Goal: Transaction & Acquisition: Purchase product/service

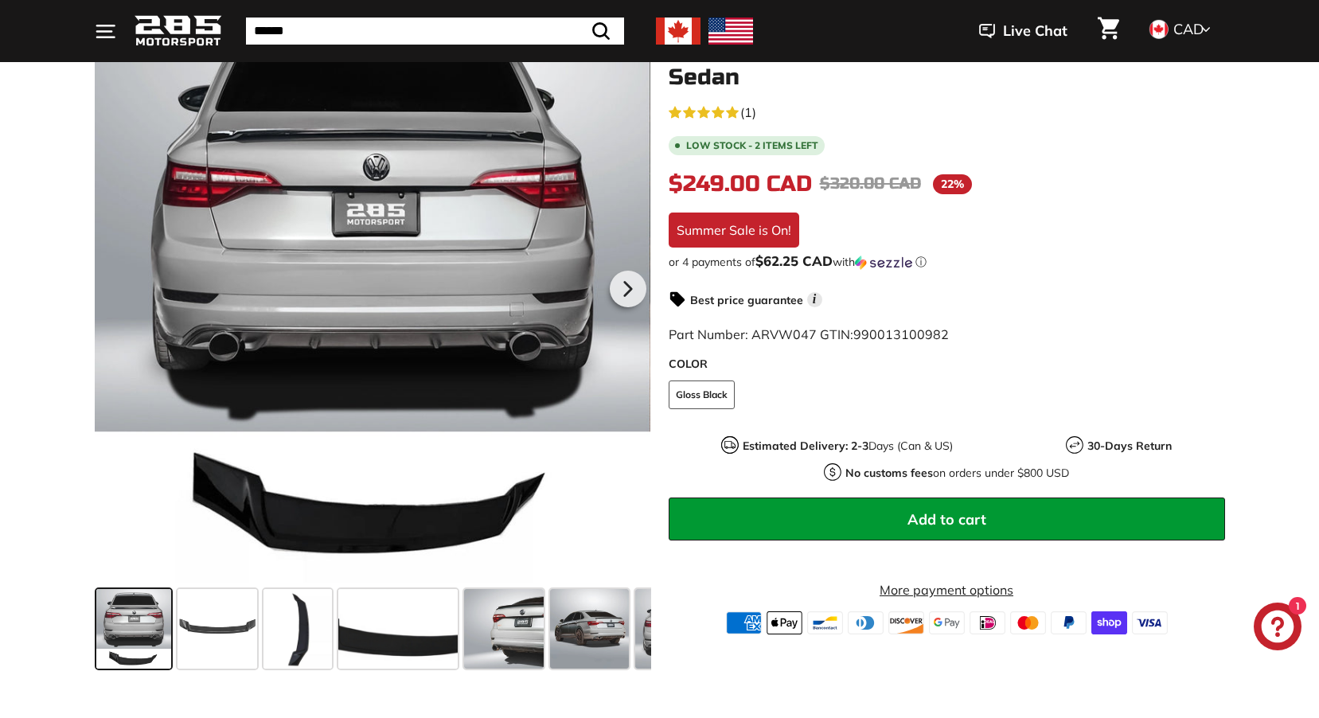
scroll to position [319, 0]
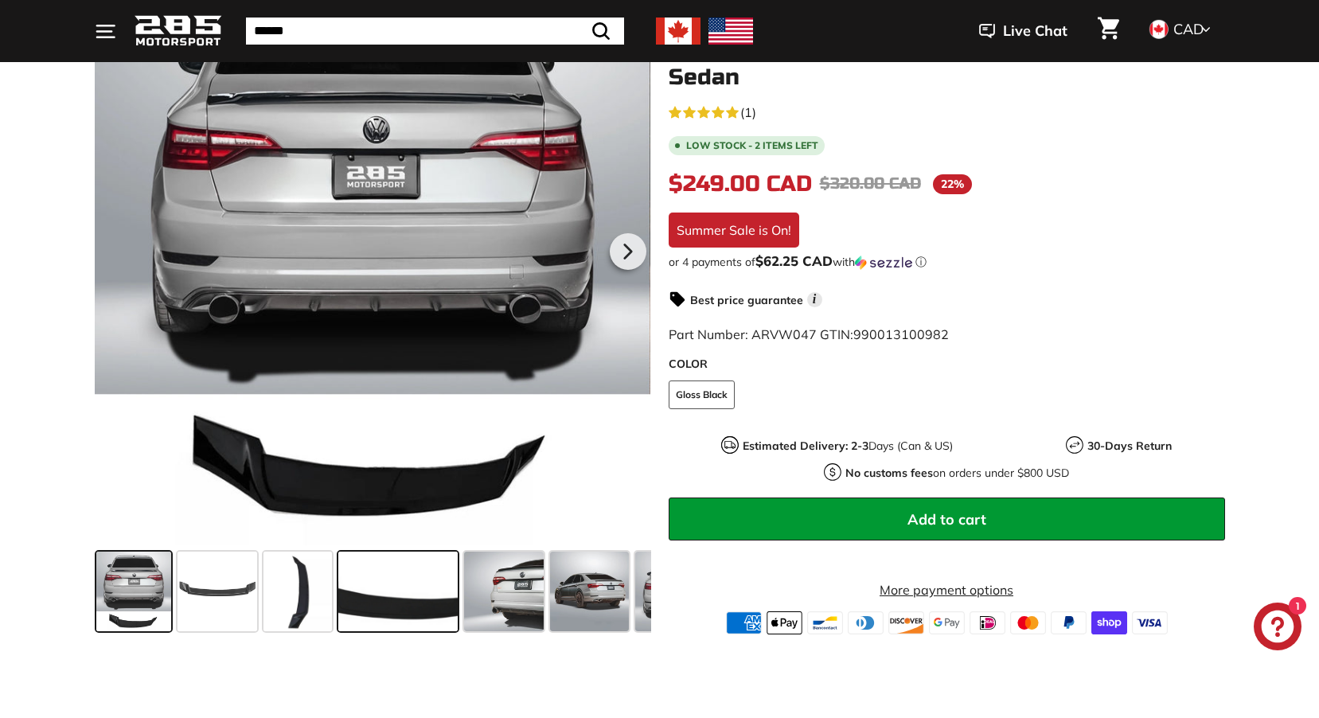
click at [396, 605] on span at bounding box center [397, 592] width 119 height 80
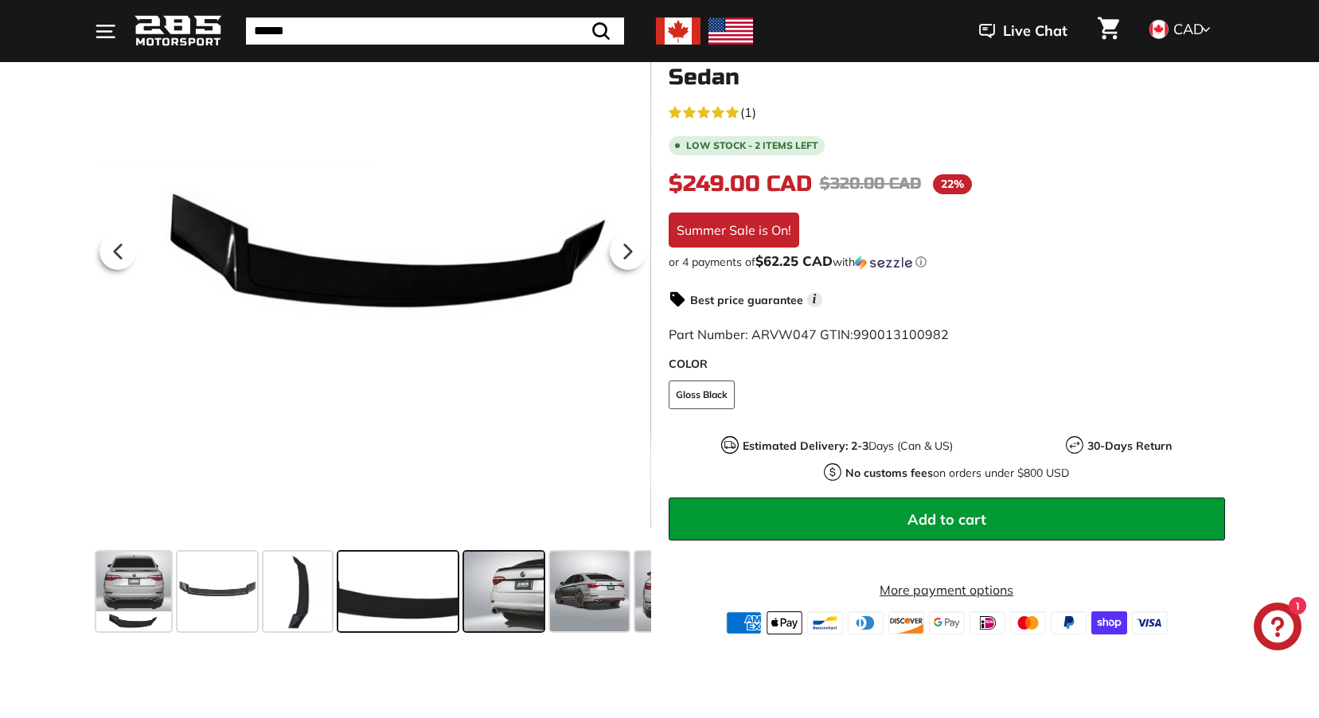
click at [483, 592] on span at bounding box center [504, 592] width 80 height 80
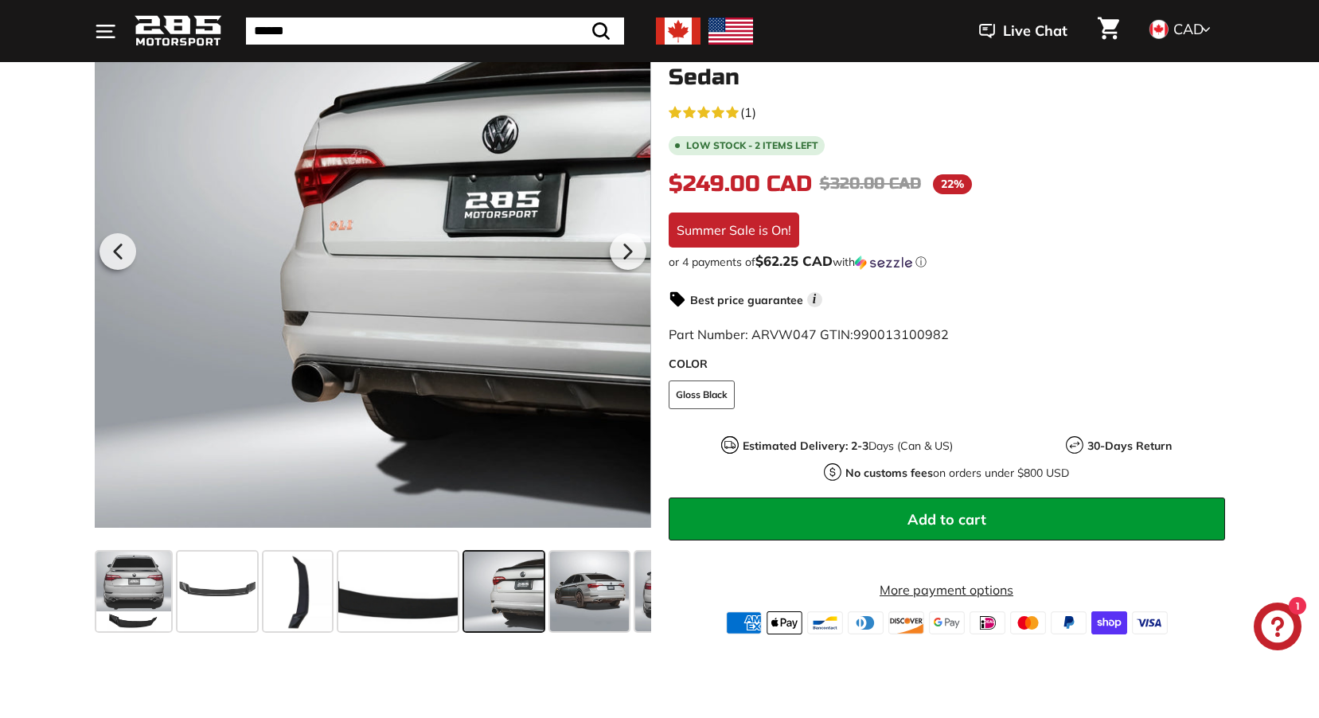
click at [538, 590] on span at bounding box center [504, 592] width 80 height 80
click at [605, 588] on span at bounding box center [590, 592] width 80 height 80
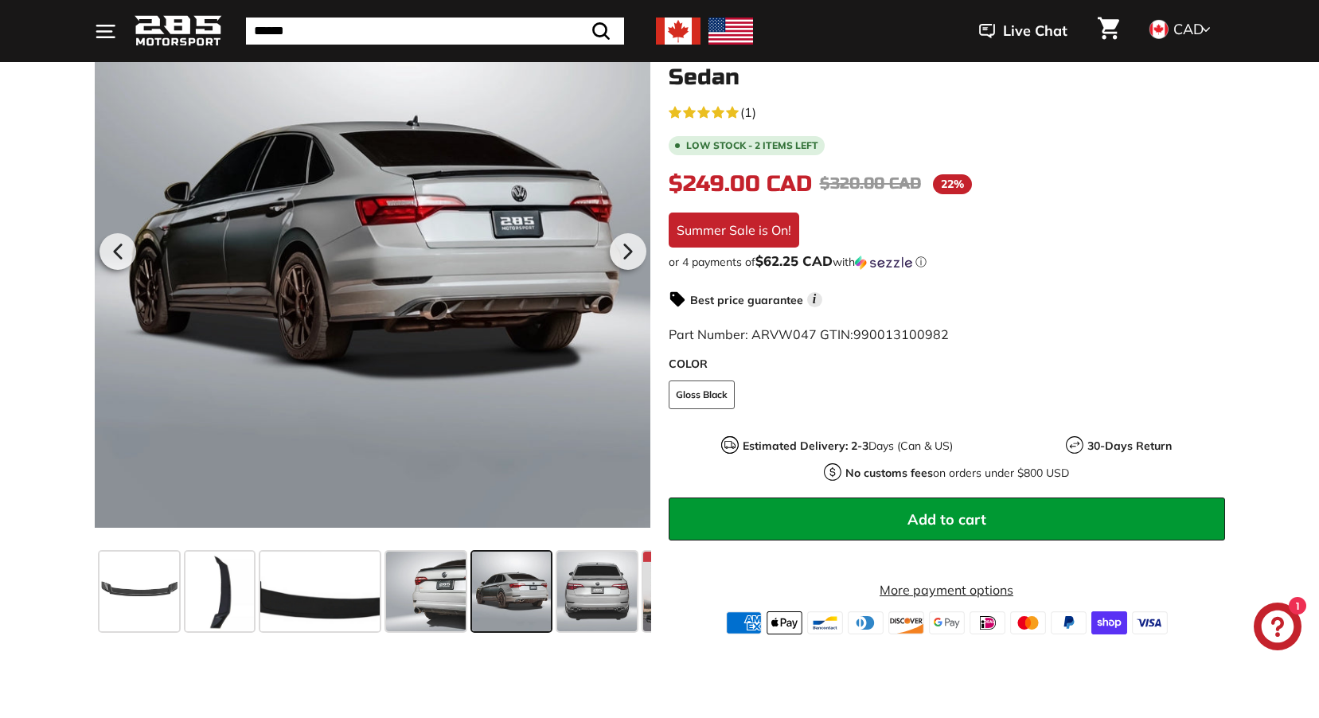
scroll to position [0, 154]
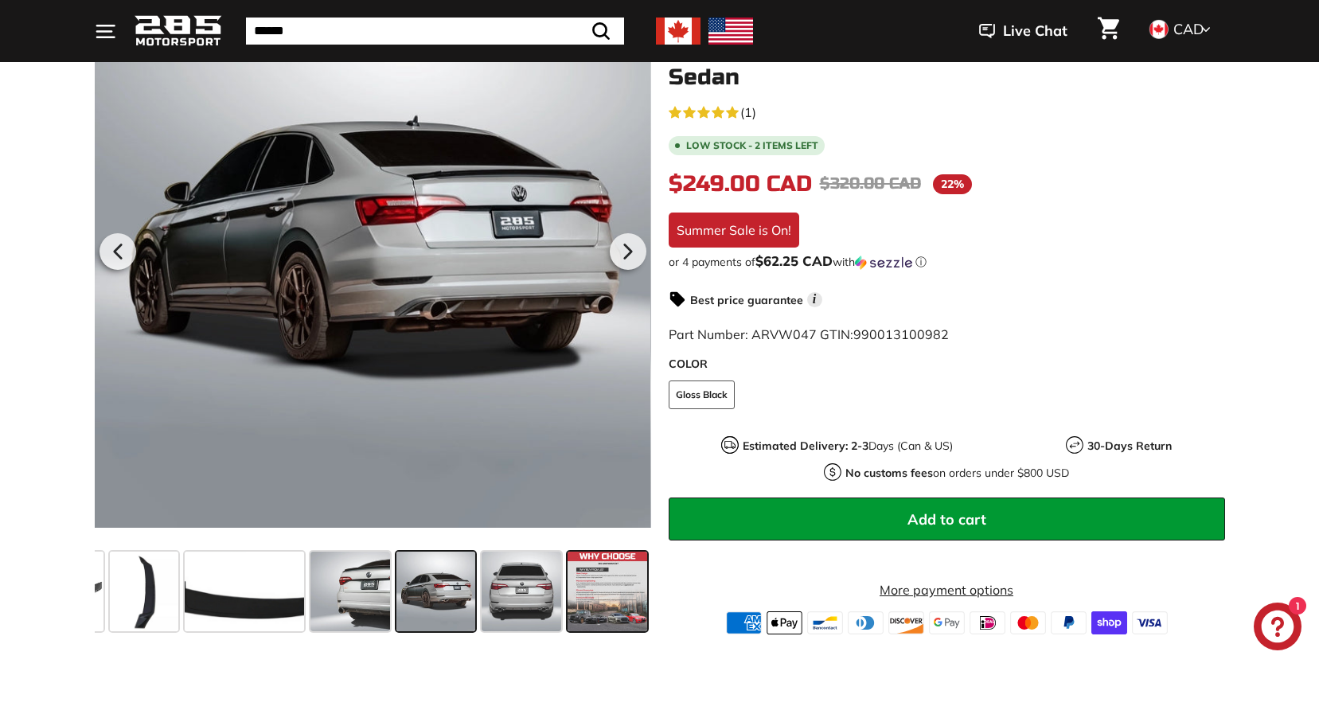
click at [635, 583] on span at bounding box center [608, 592] width 80 height 80
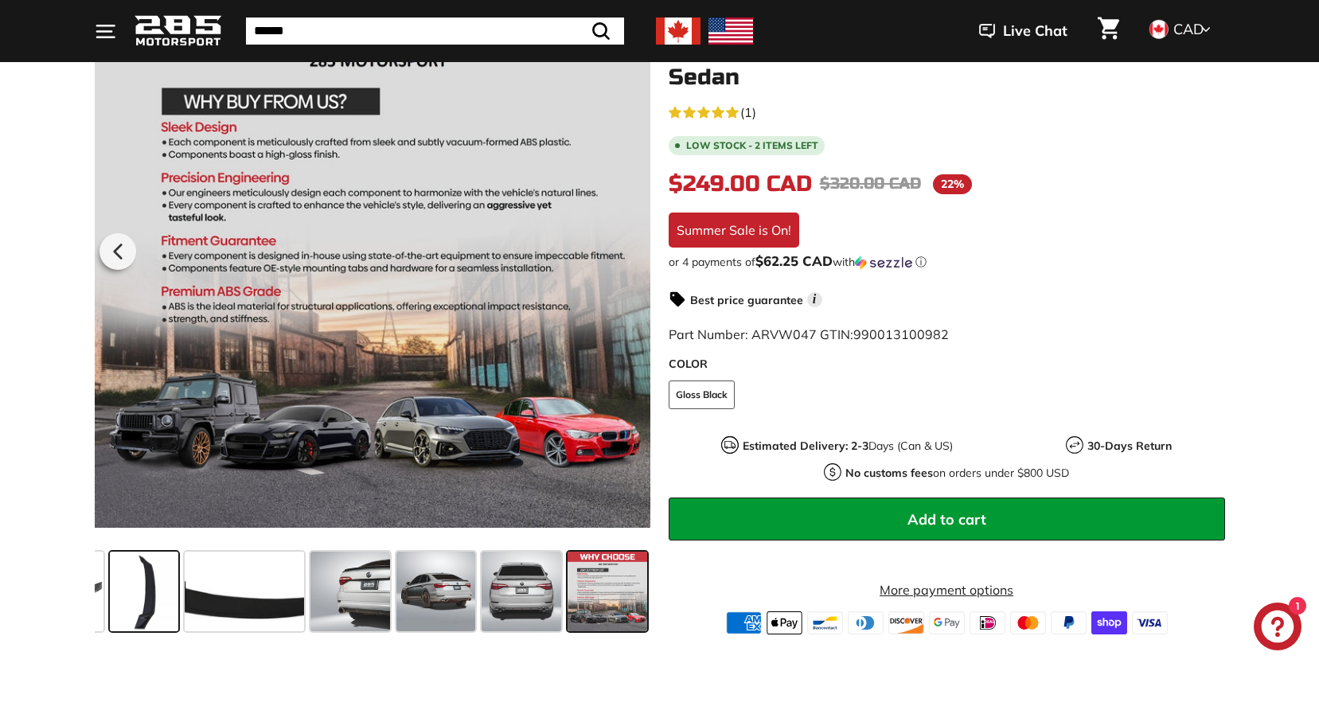
click at [138, 593] on span at bounding box center [144, 592] width 68 height 80
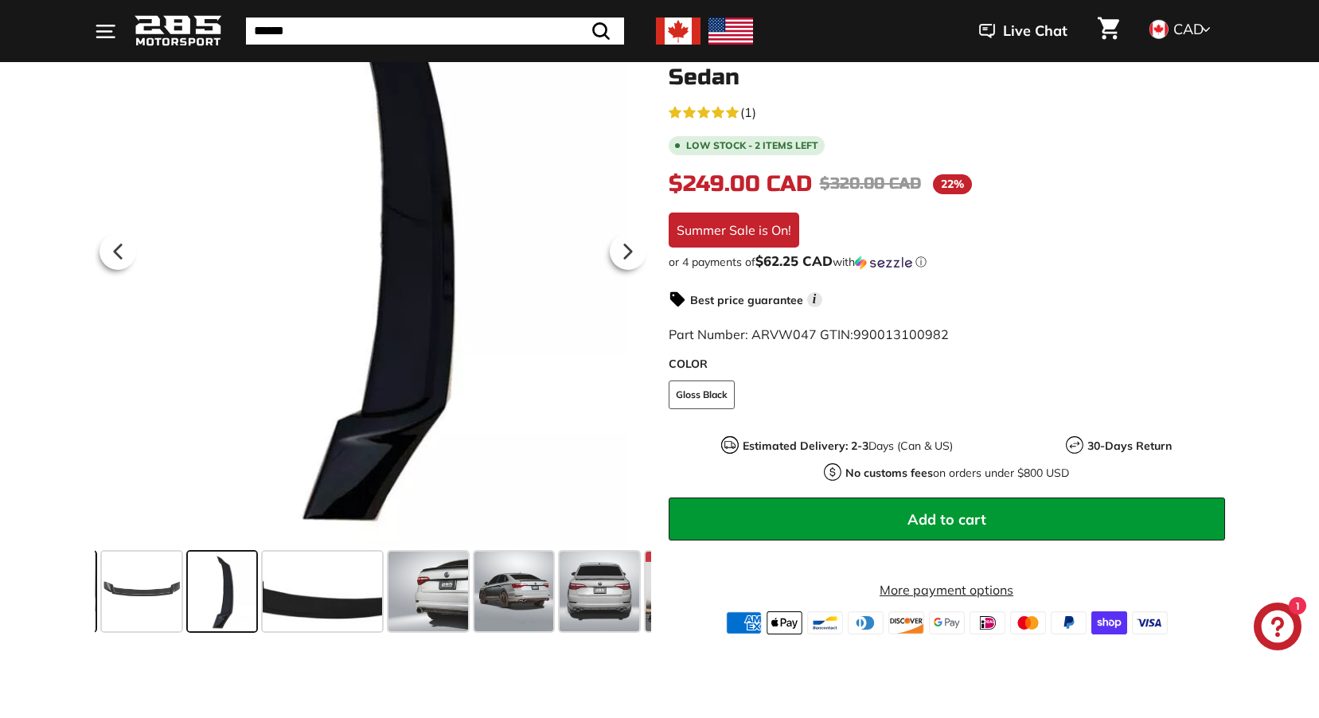
scroll to position [0, 0]
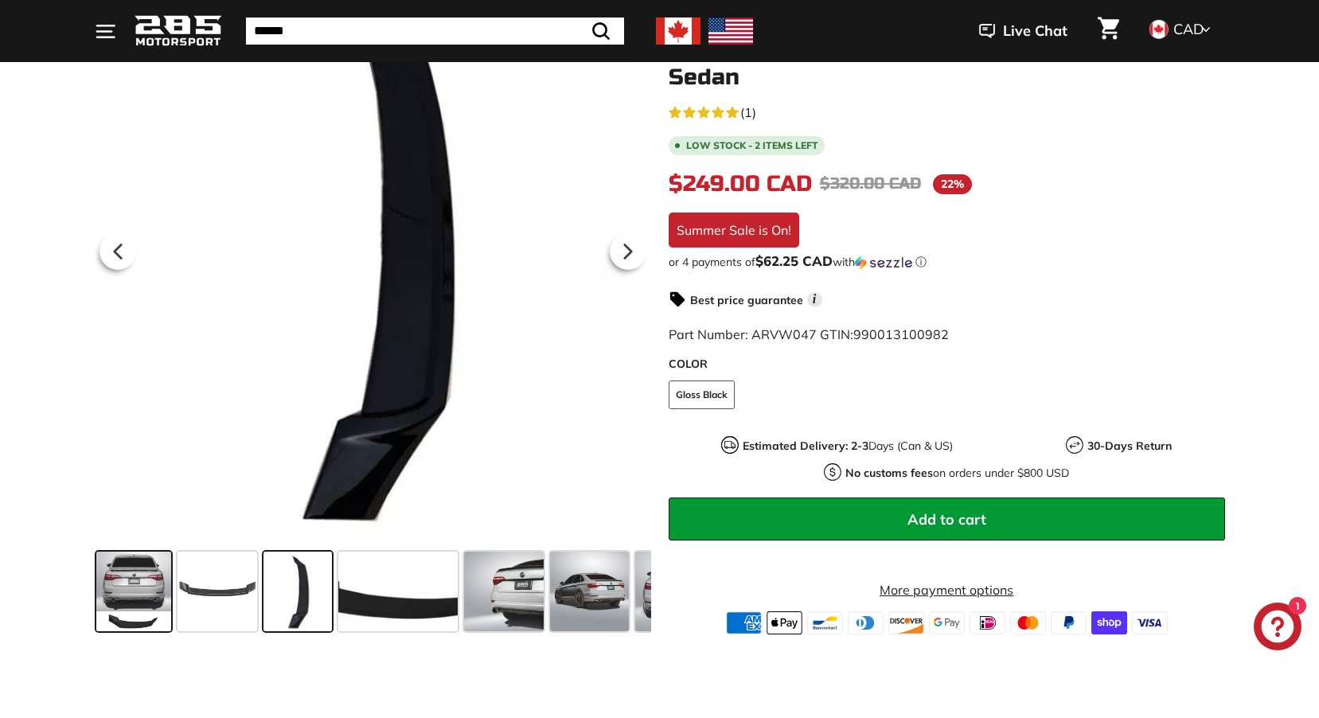
click at [155, 590] on span at bounding box center [133, 592] width 75 height 80
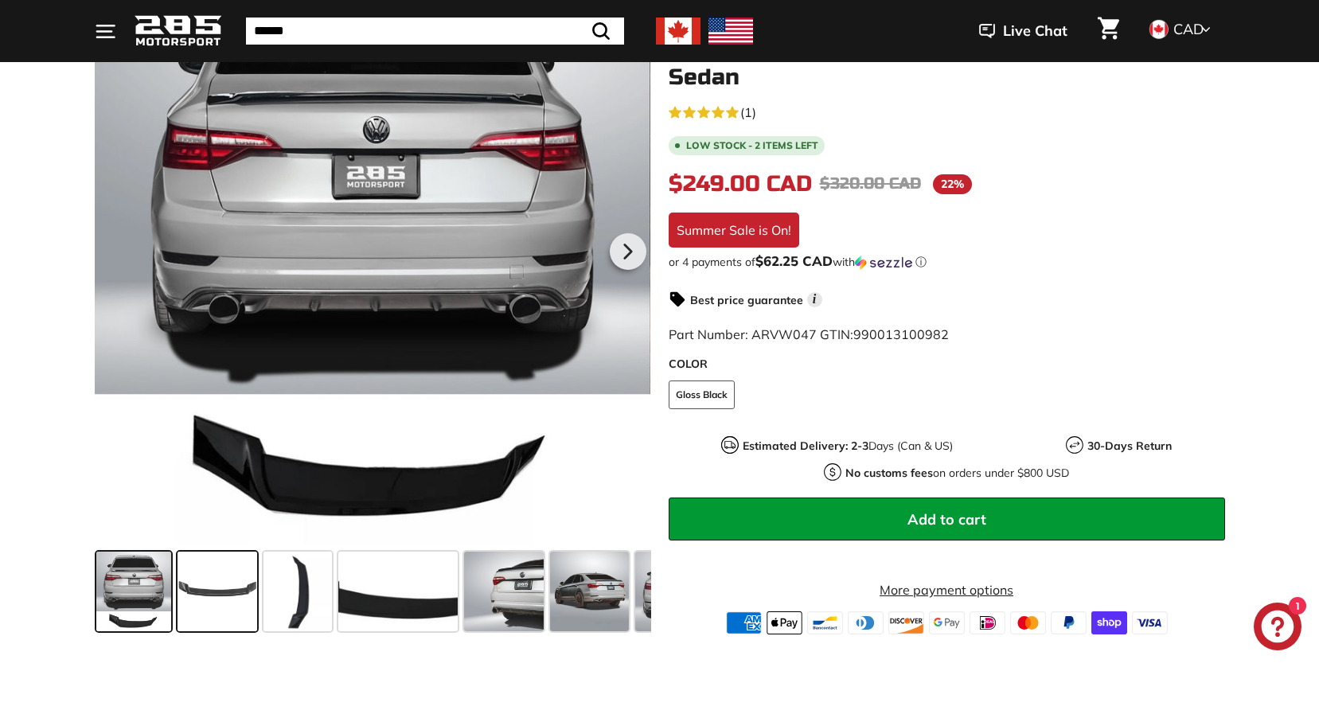
click at [205, 586] on span at bounding box center [218, 592] width 80 height 80
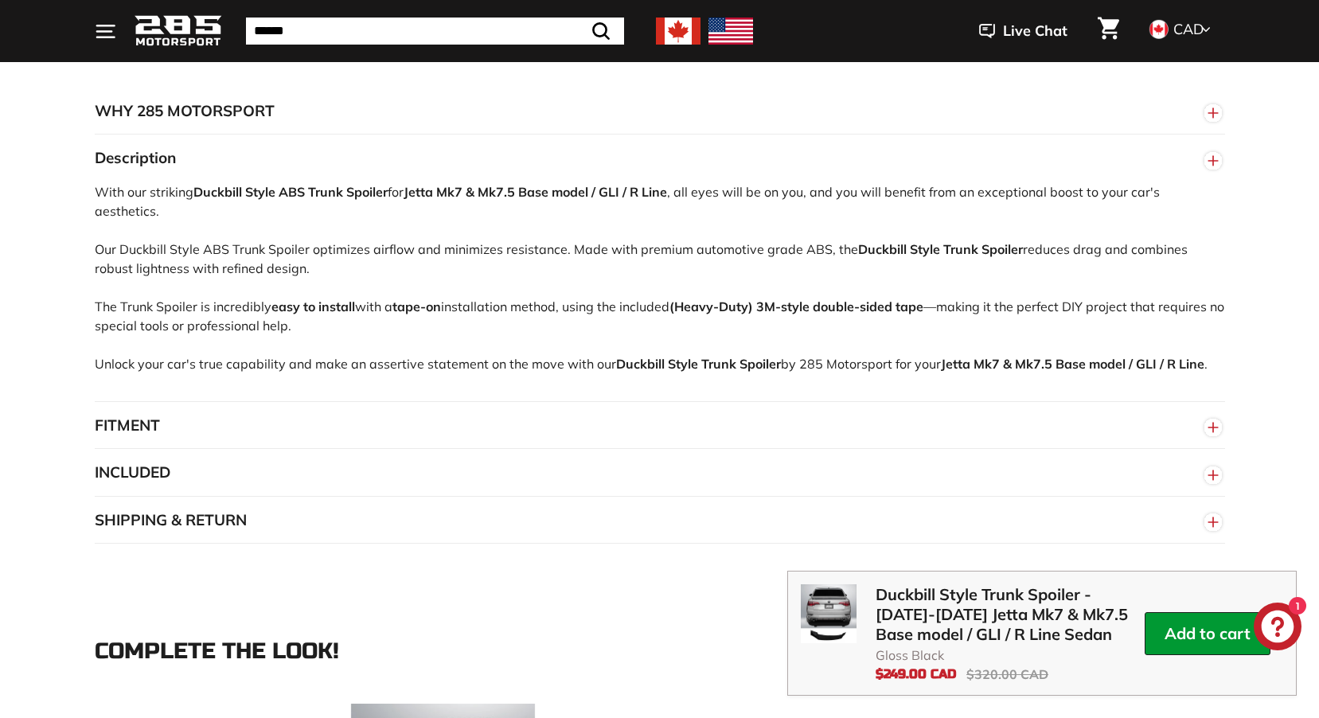
scroll to position [1035, 0]
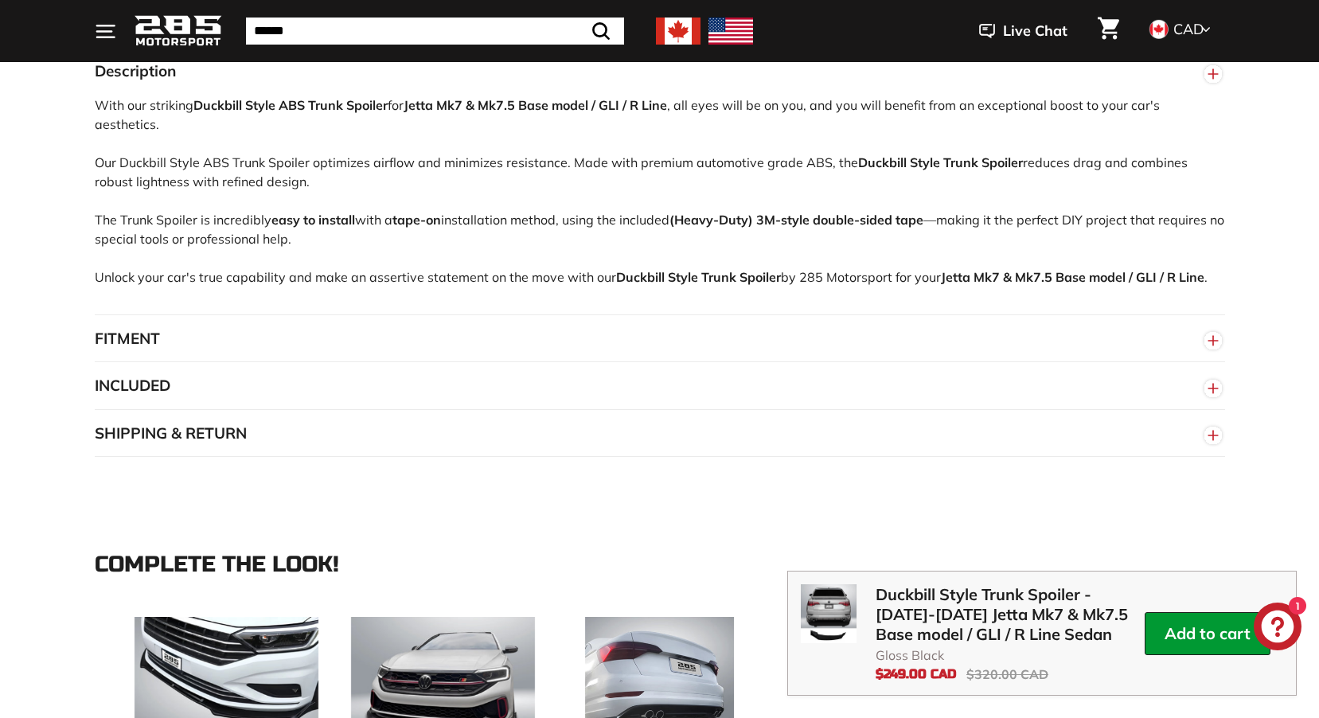
click at [471, 354] on button "FITMENT" at bounding box center [660, 339] width 1131 height 48
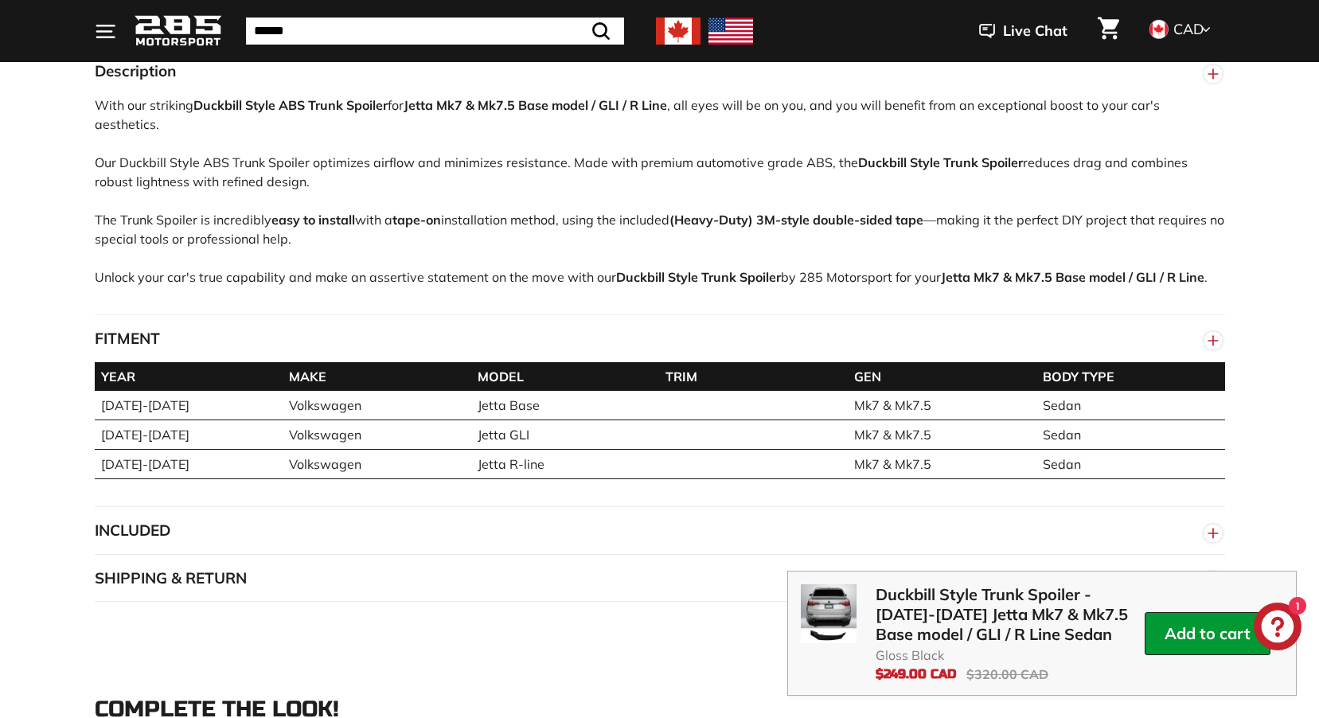
click at [498, 334] on button "FITMENT" at bounding box center [660, 339] width 1131 height 48
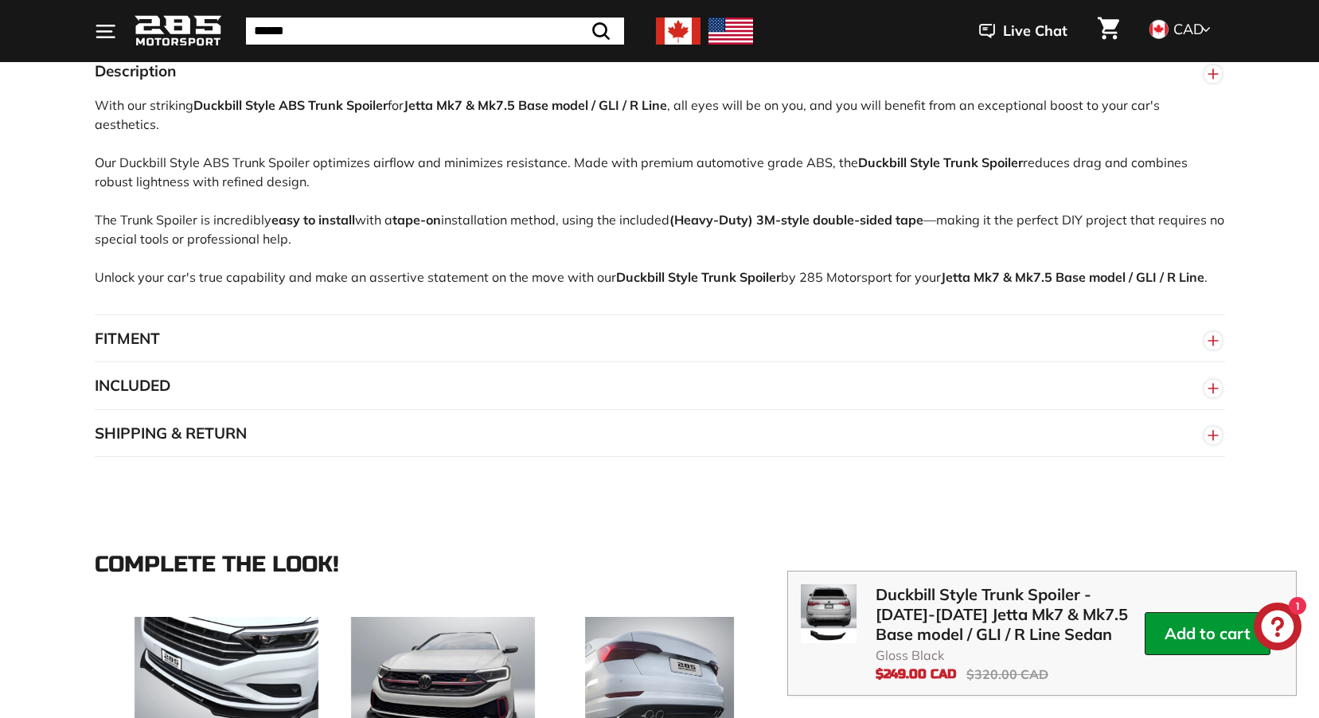
click at [434, 390] on button "INCLUDED" at bounding box center [660, 386] width 1131 height 48
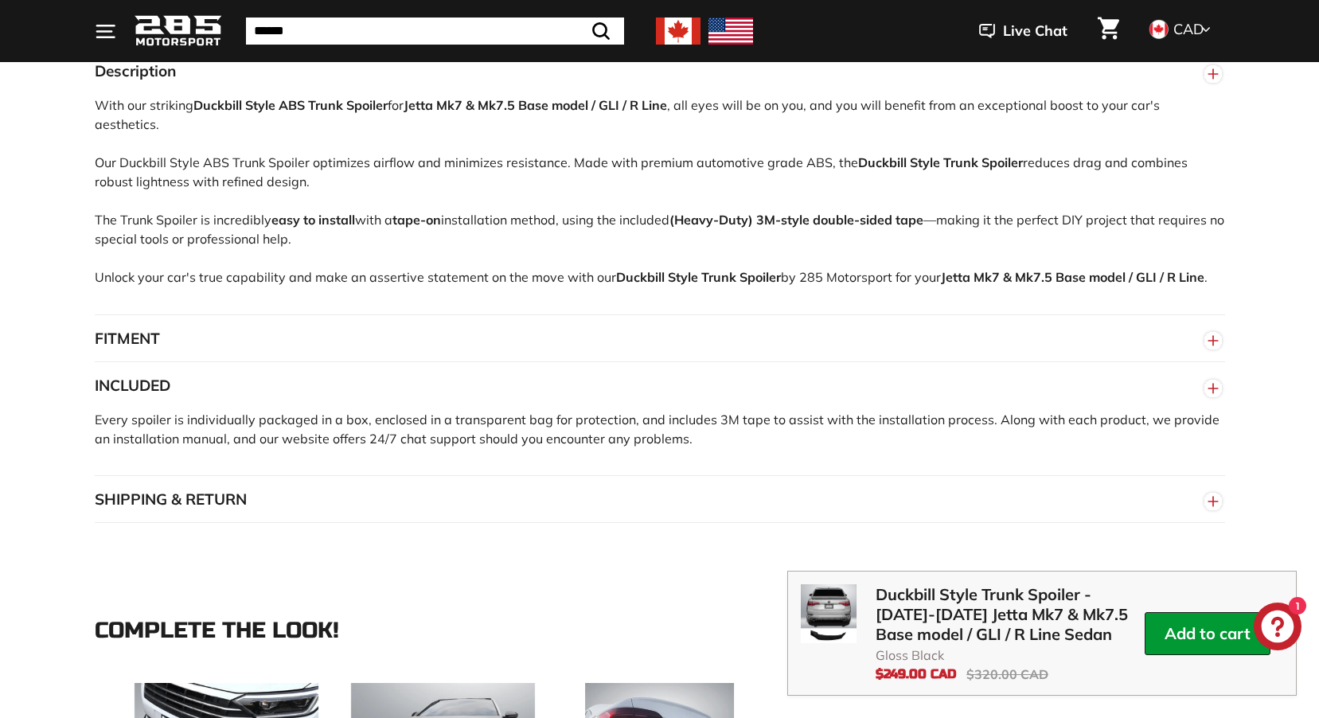
click at [441, 384] on button "INCLUDED" at bounding box center [660, 386] width 1131 height 48
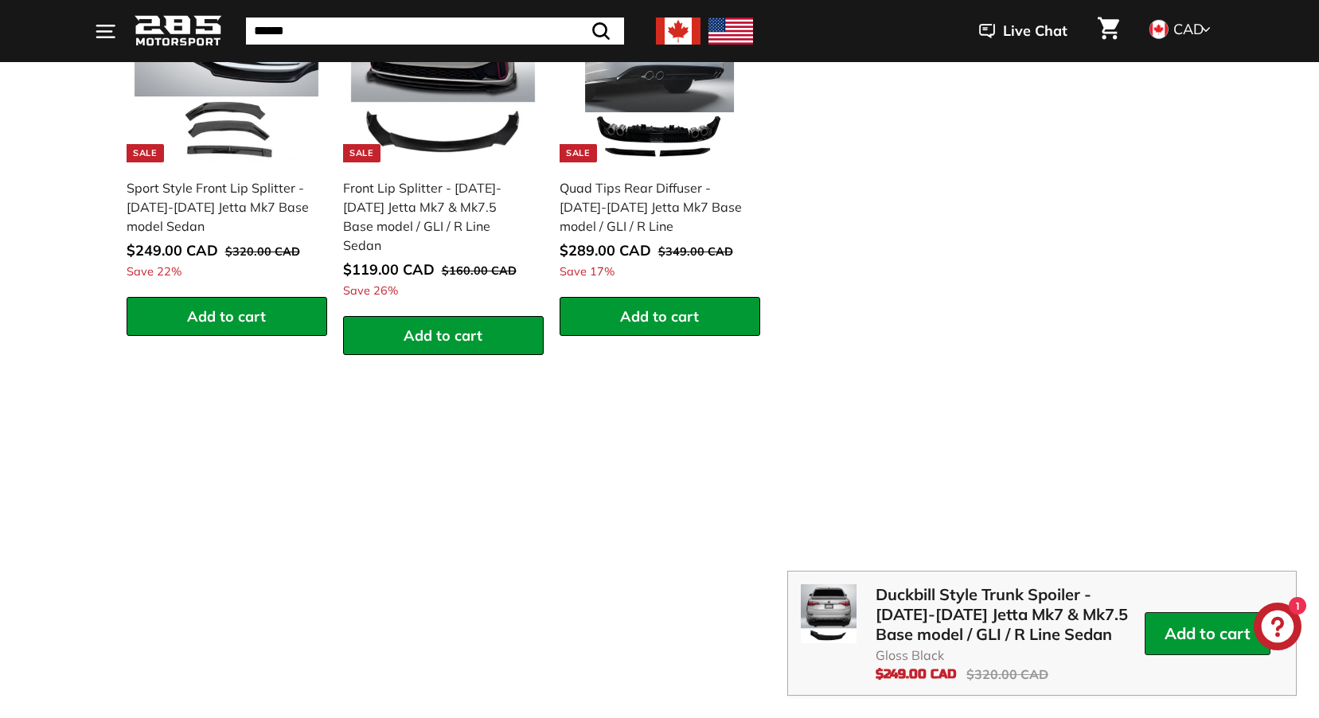
scroll to position [1672, 0]
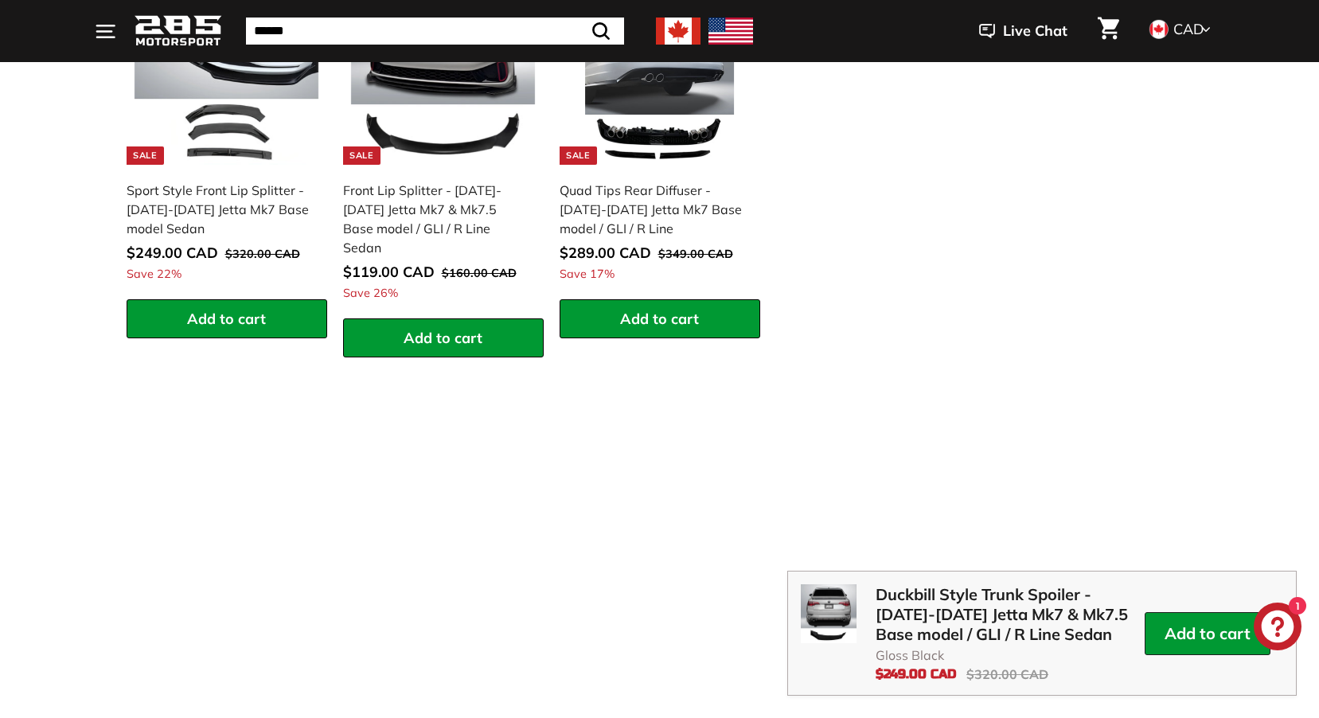
click at [1206, 640] on button-content "Add to cart" at bounding box center [1208, 634] width 86 height 20
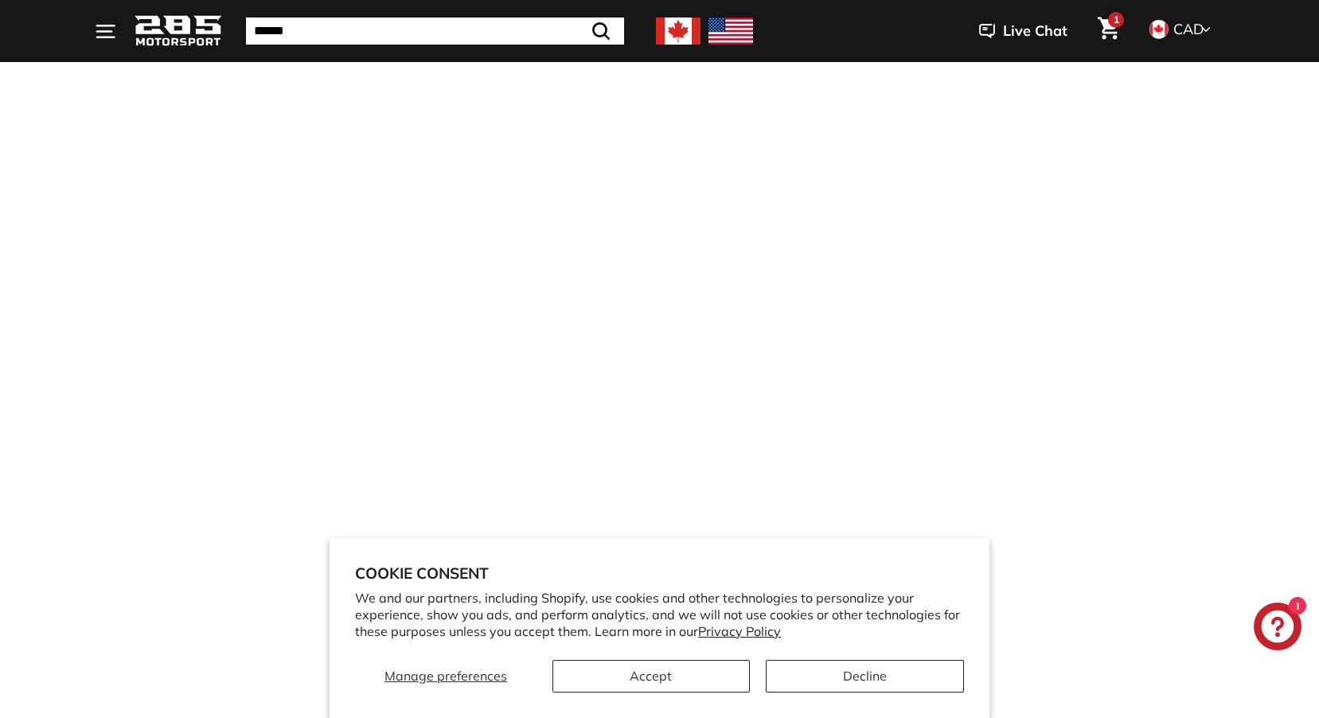
scroll to position [1194, 0]
click at [686, 678] on button "Accept" at bounding box center [652, 676] width 198 height 33
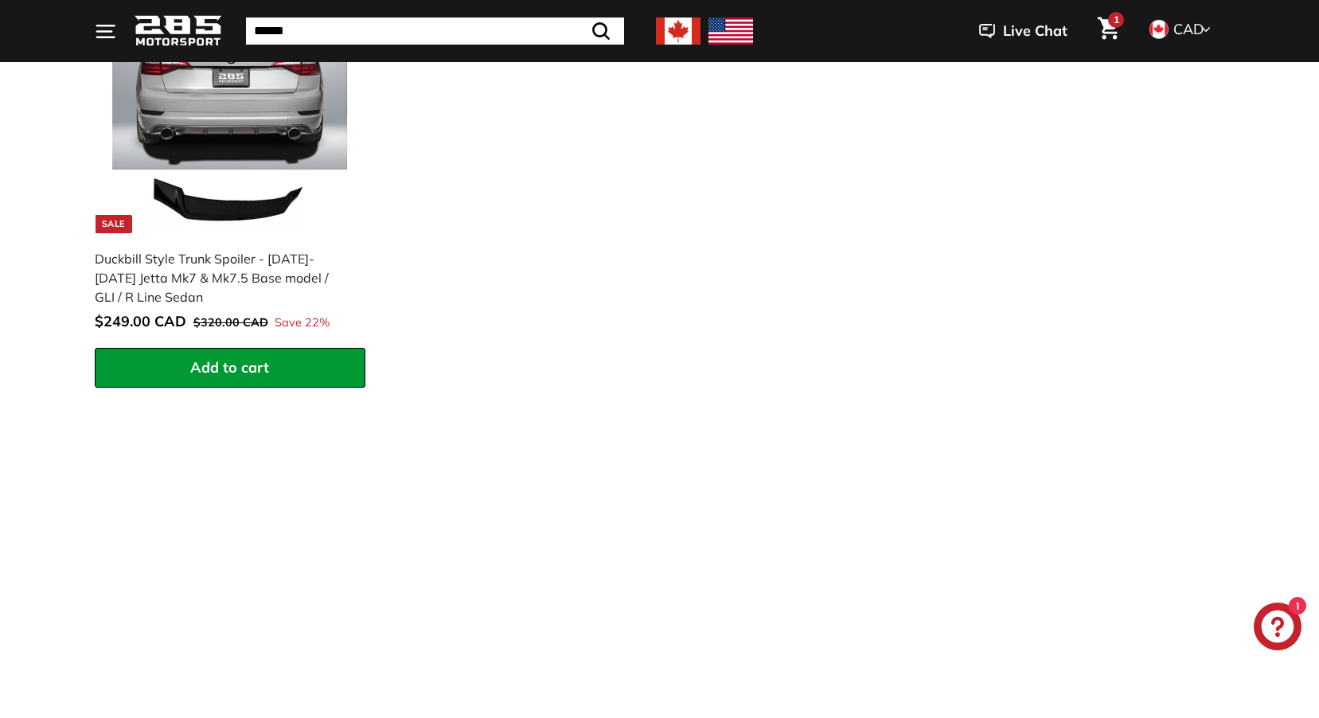
scroll to position [717, 0]
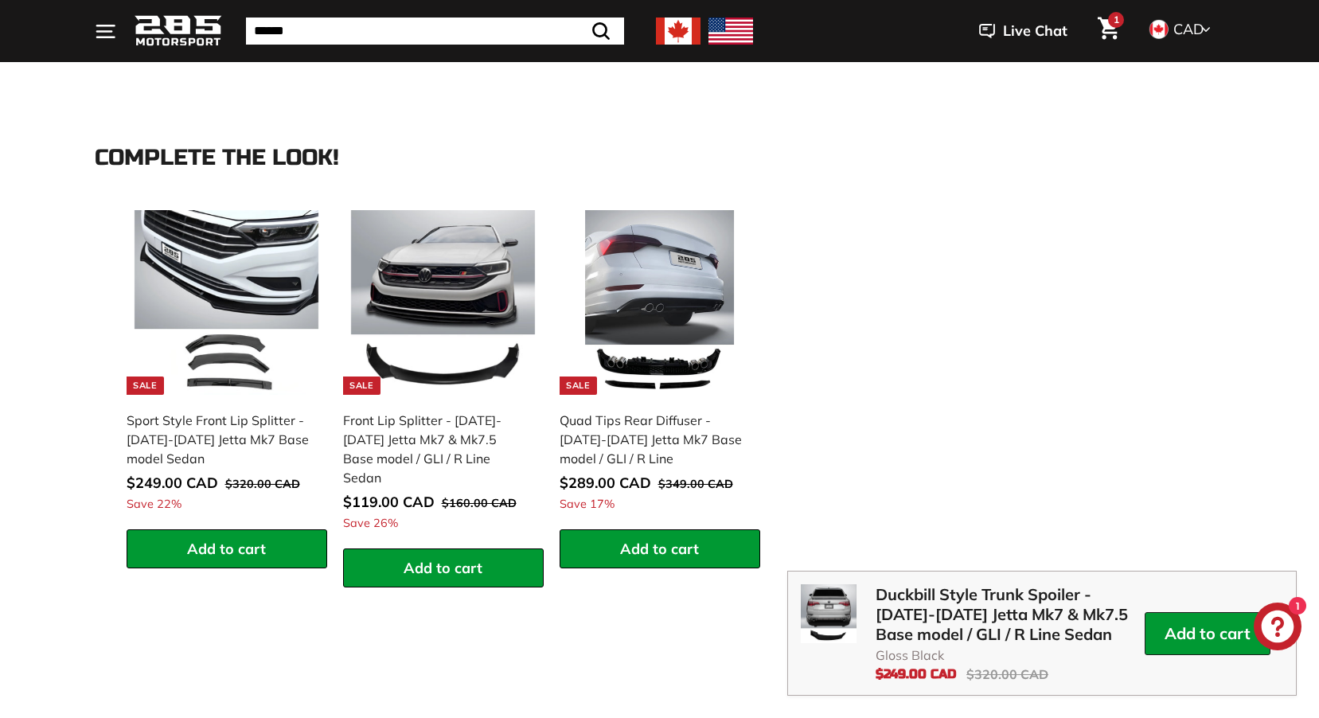
scroll to position [1433, 0]
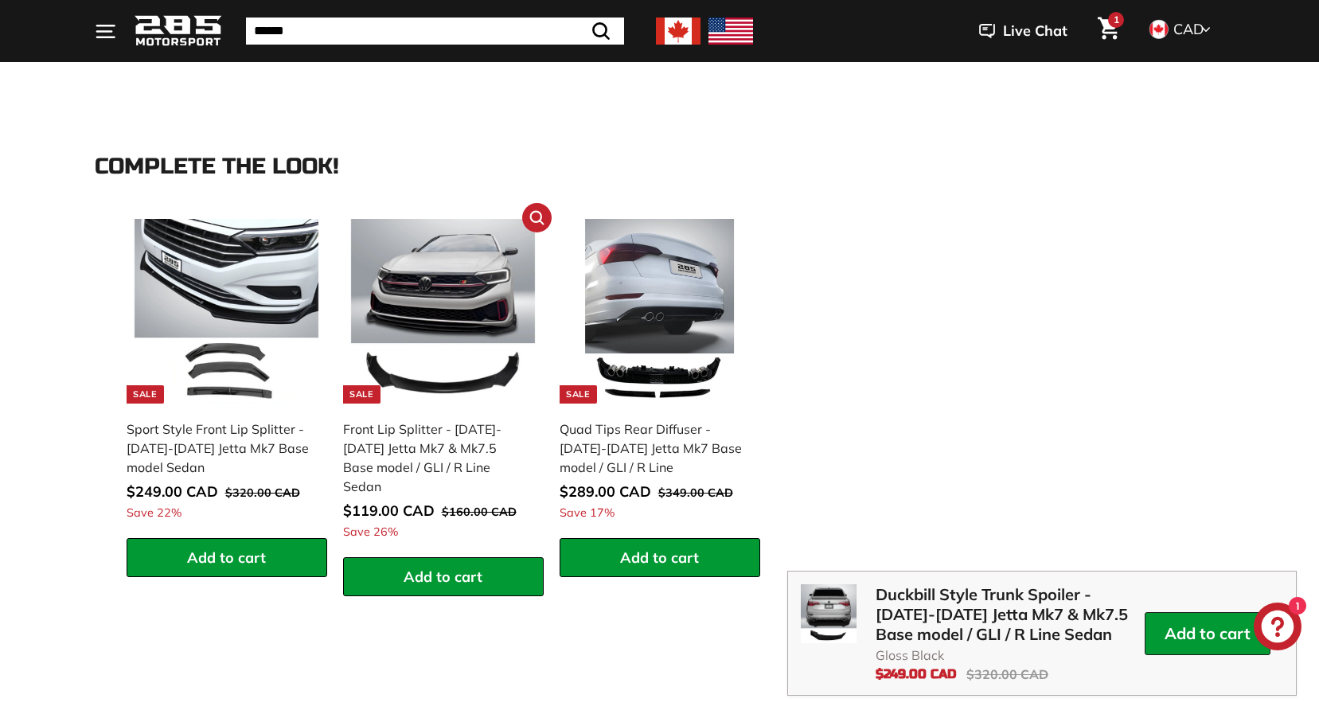
click at [435, 292] on img at bounding box center [443, 311] width 185 height 185
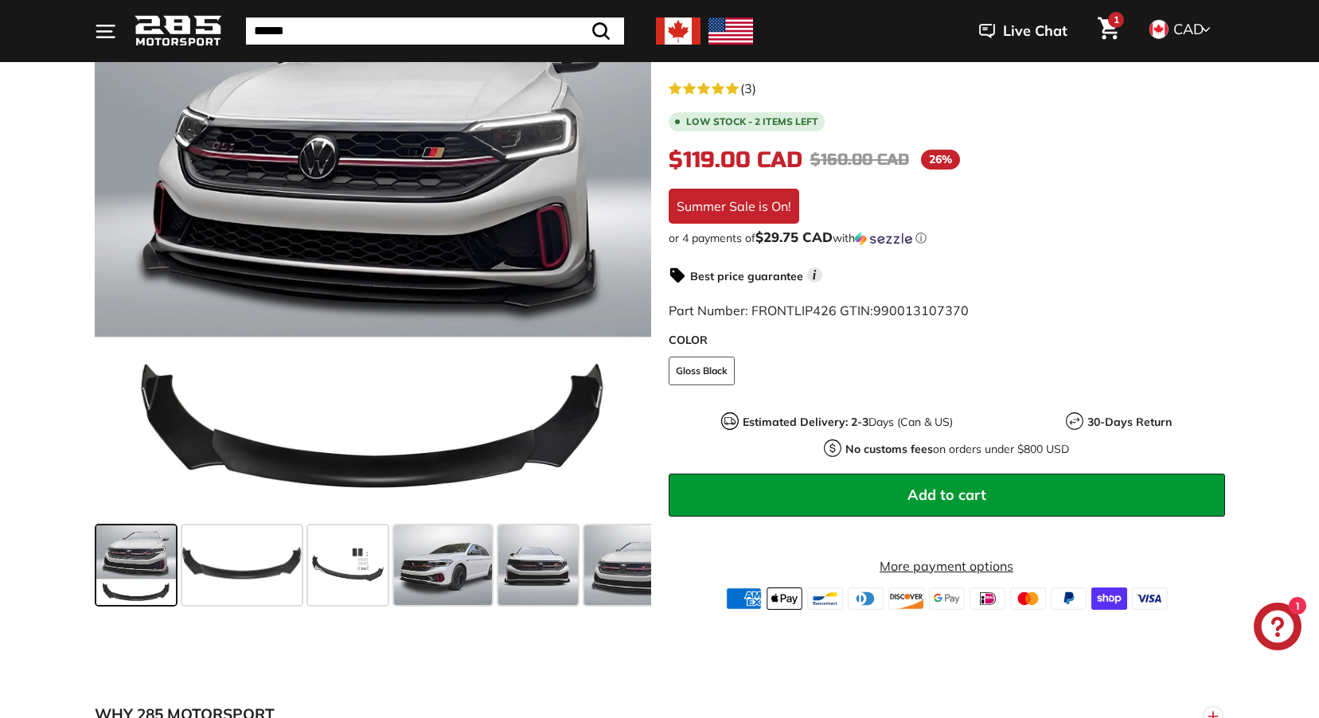
scroll to position [398, 0]
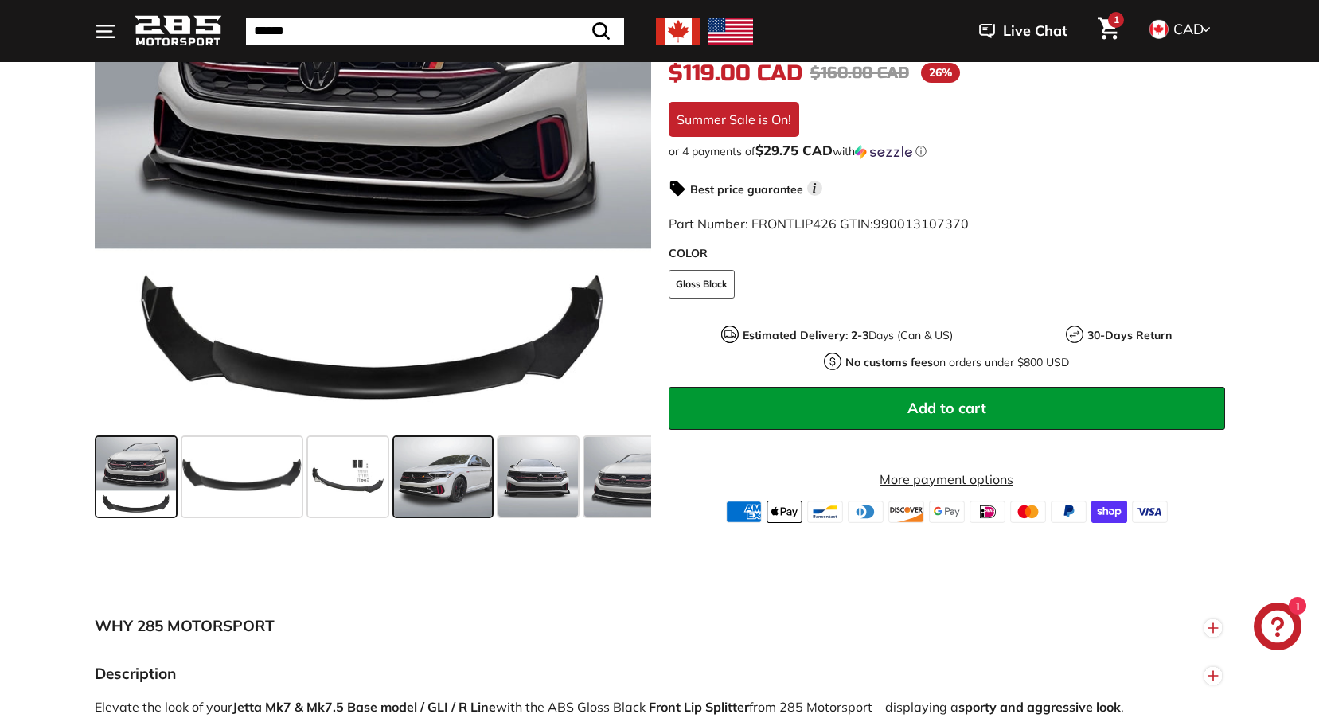
click at [425, 484] on span at bounding box center [443, 477] width 99 height 80
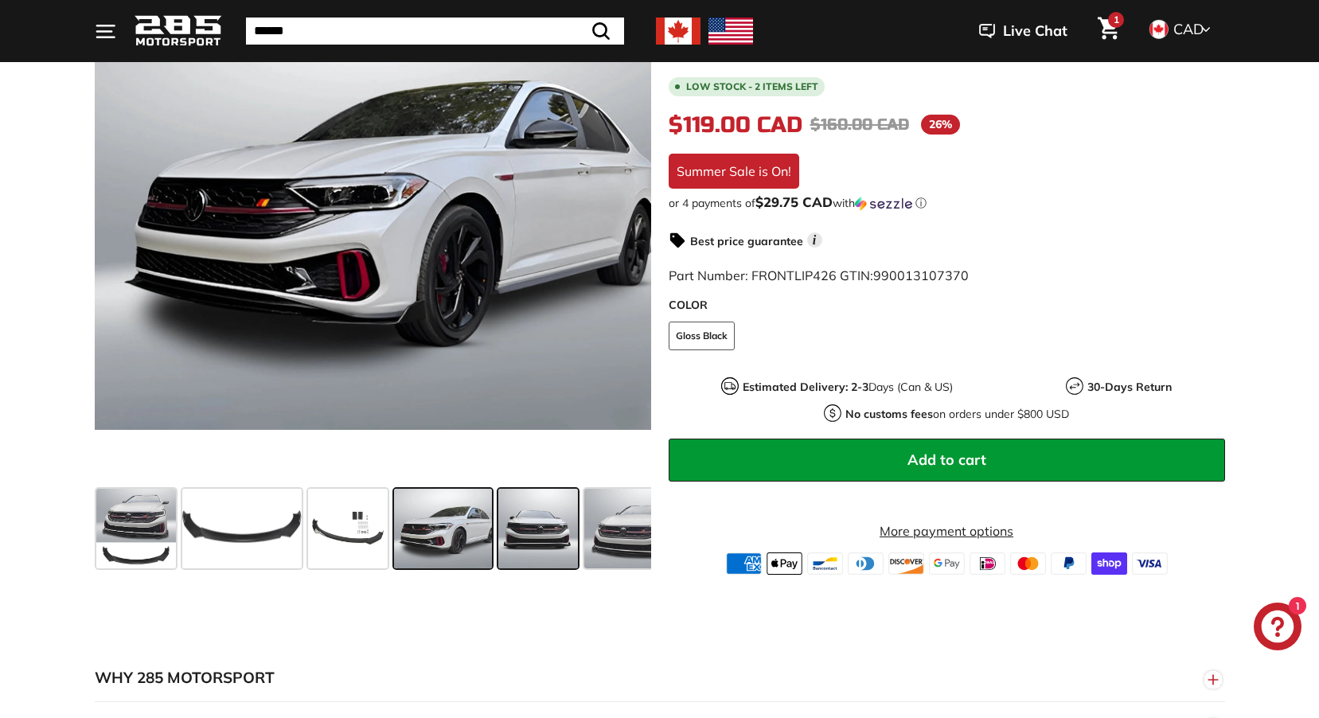
scroll to position [319, 0]
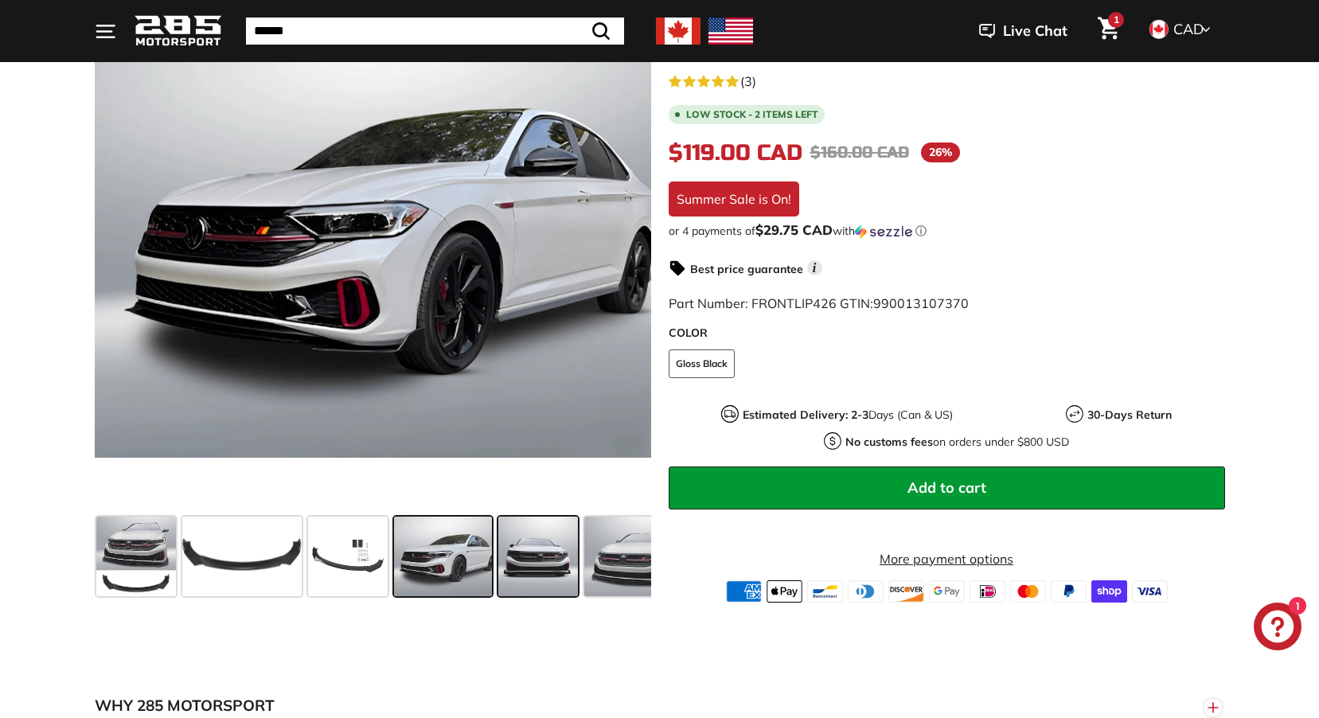
click at [538, 550] on span at bounding box center [538, 557] width 80 height 80
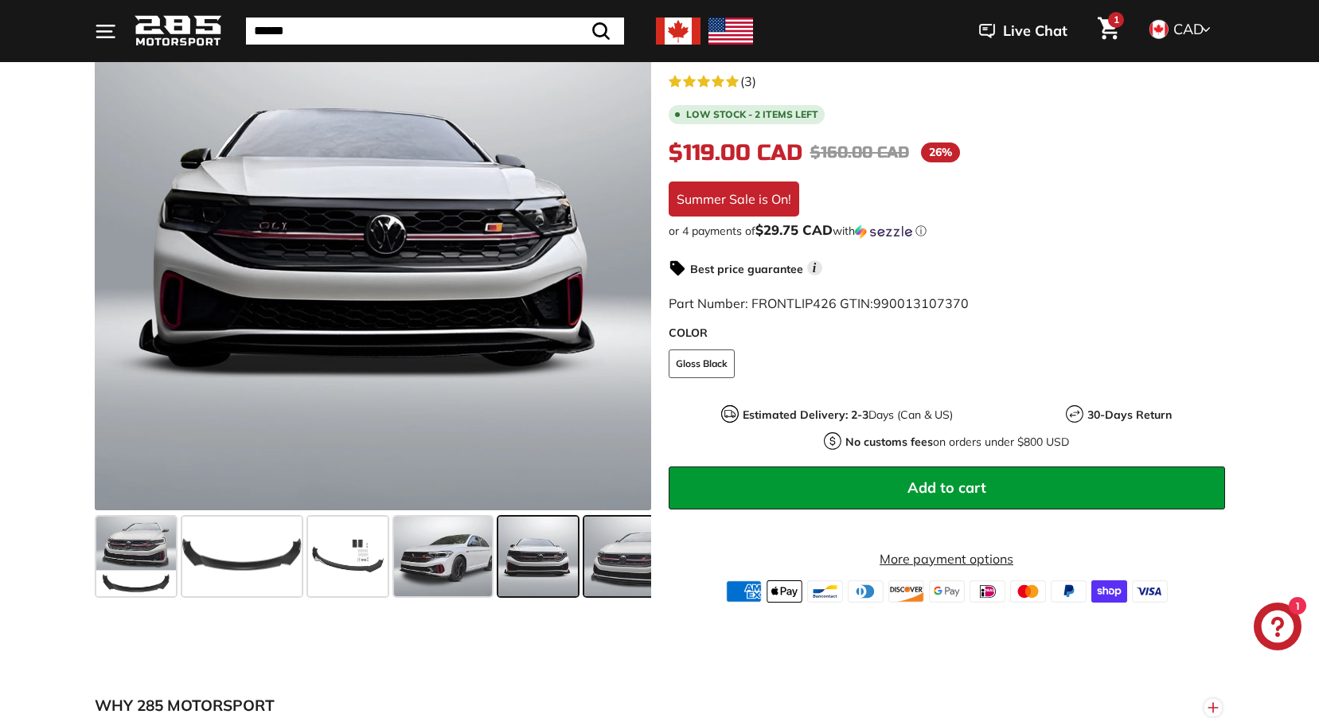
click at [616, 553] on span at bounding box center [631, 557] width 95 height 80
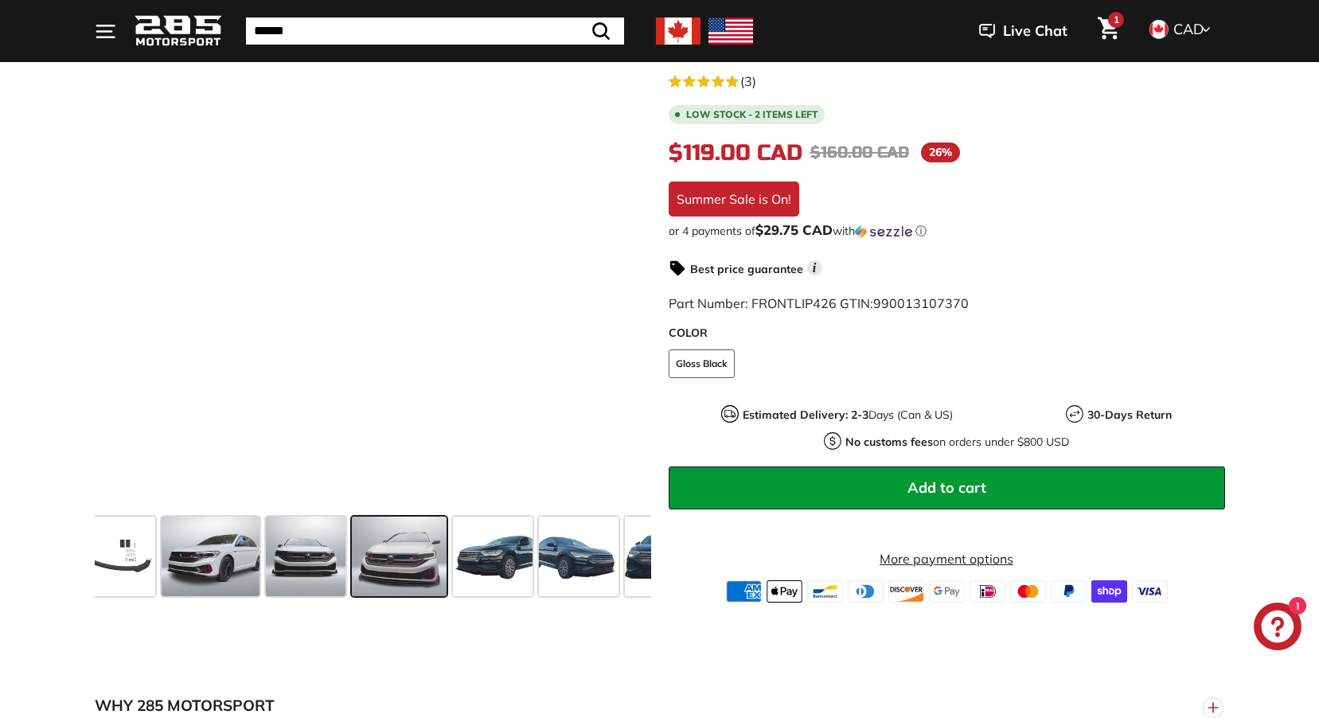
scroll to position [0, 260]
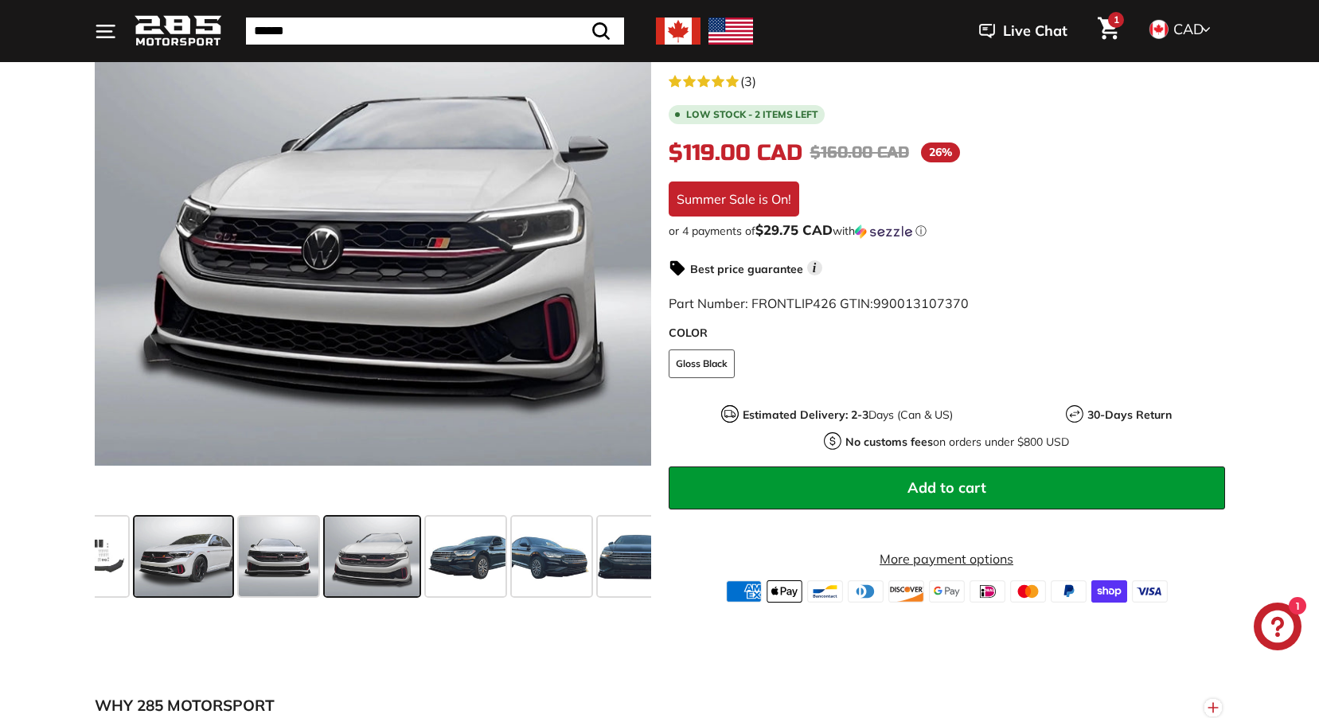
click at [209, 565] on span at bounding box center [184, 557] width 99 height 80
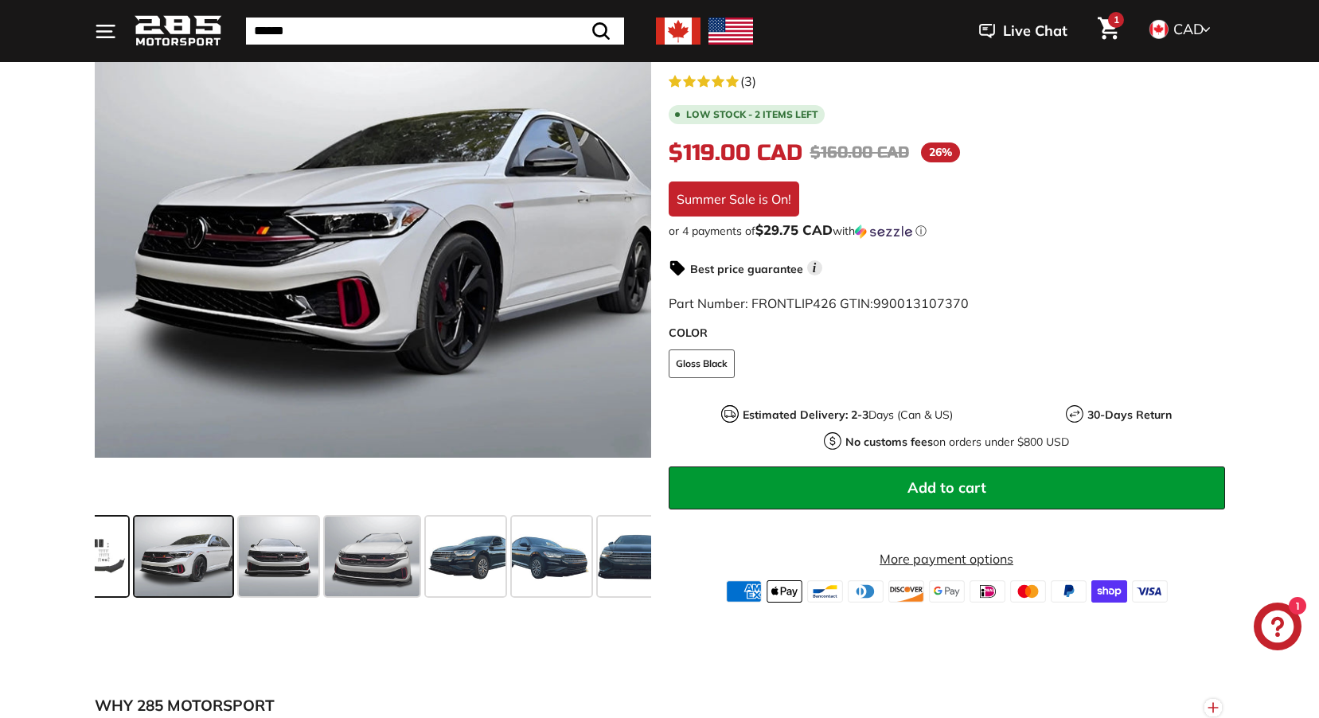
click at [99, 563] on span at bounding box center [89, 557] width 80 height 80
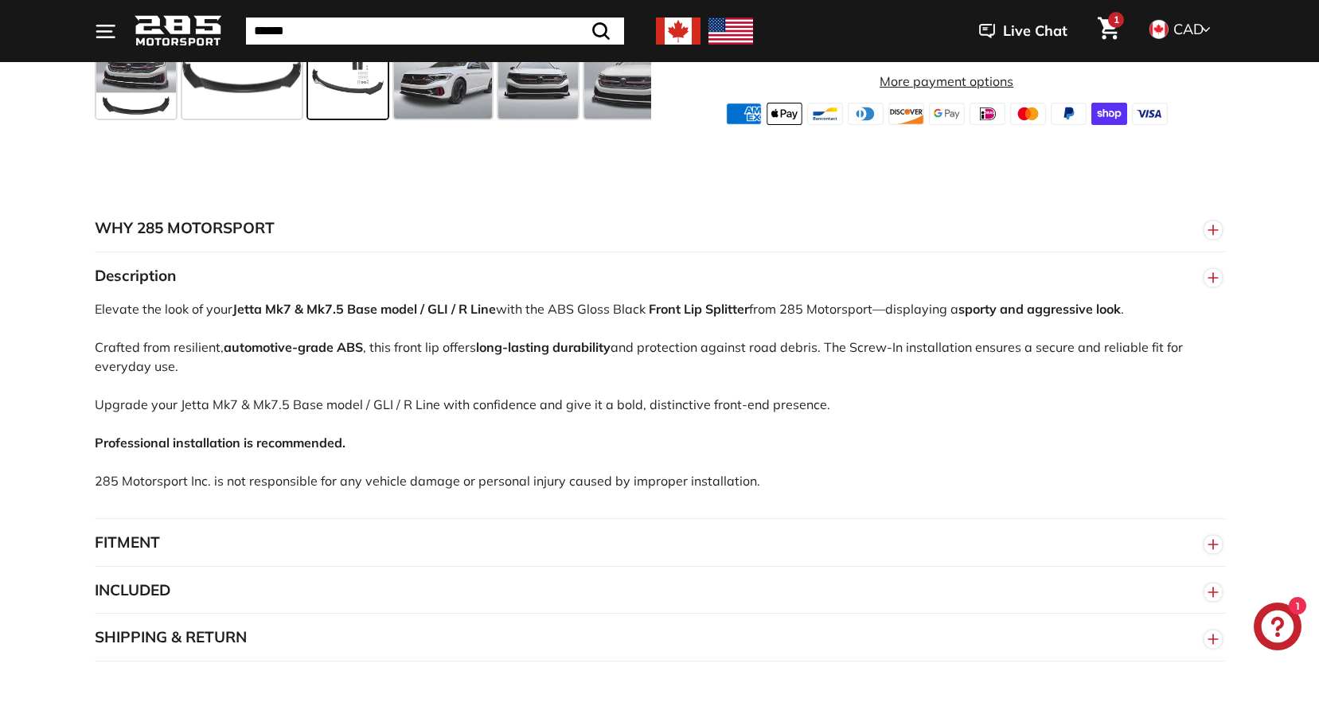
scroll to position [876, 0]
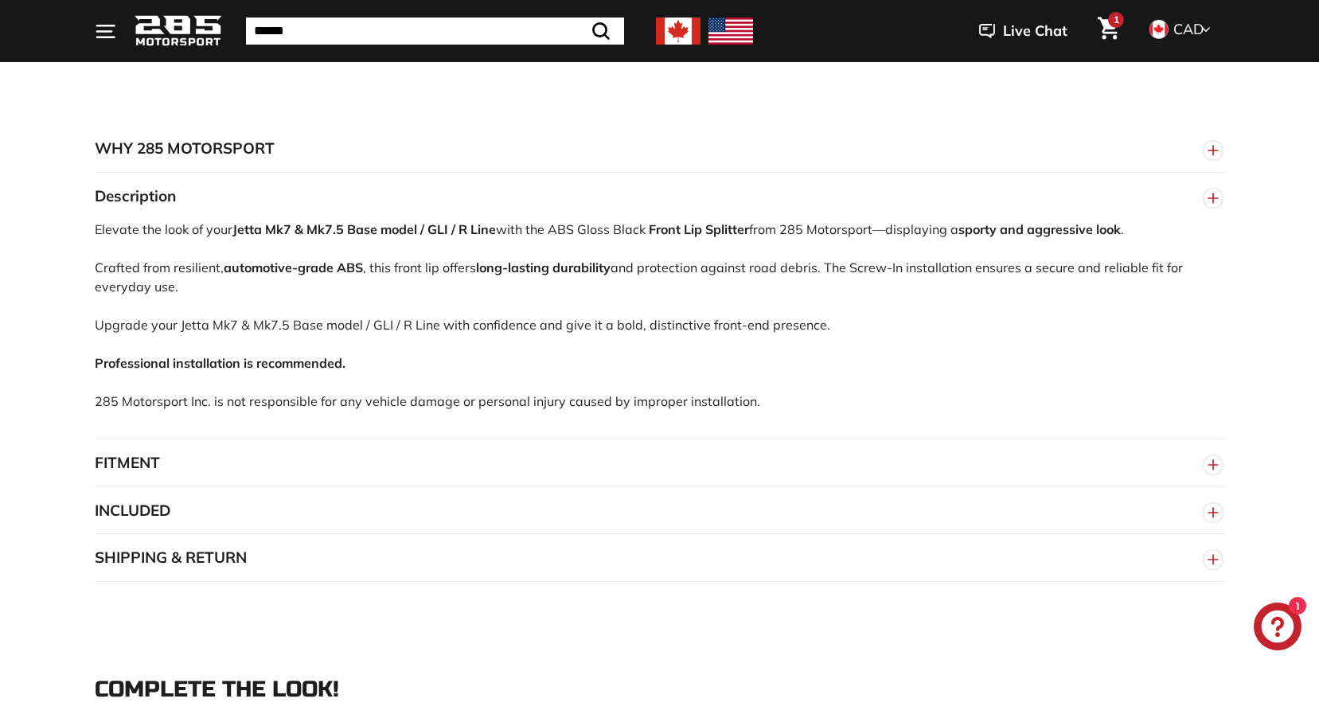
click at [152, 466] on button "FITMENT" at bounding box center [660, 464] width 1131 height 48
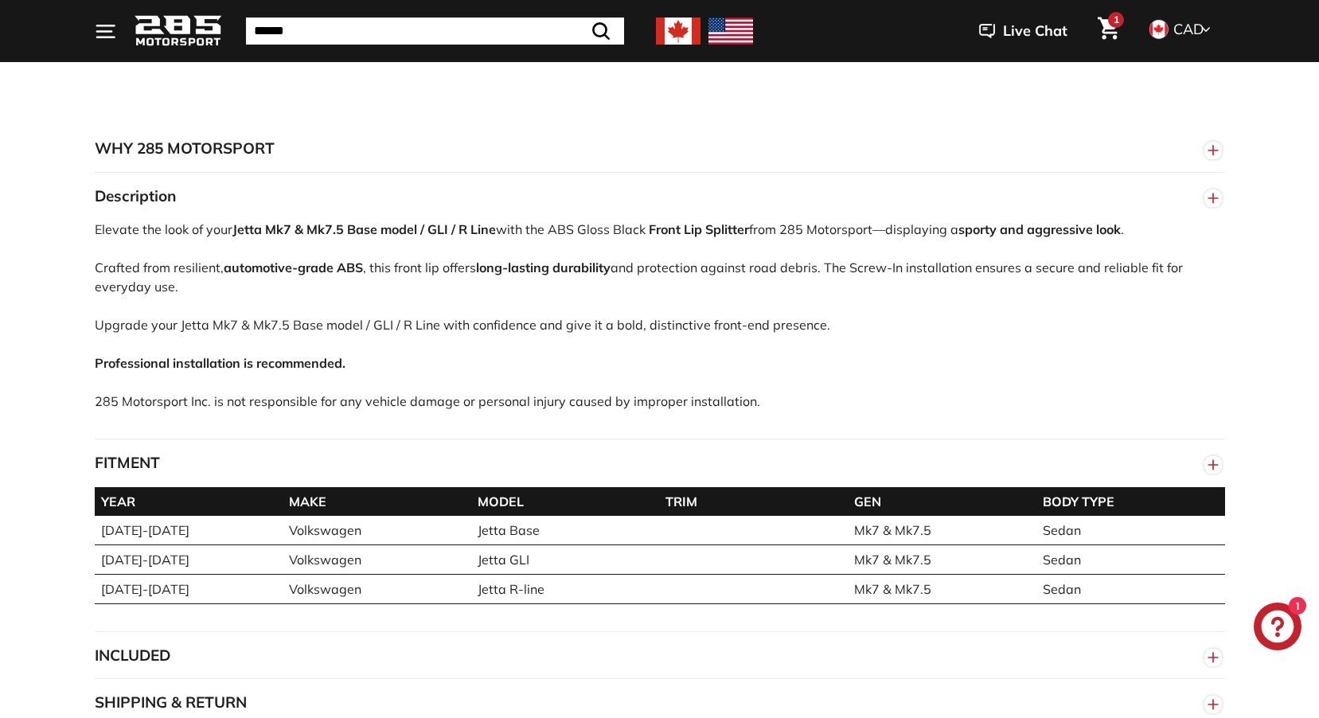
click at [152, 466] on button "FITMENT" at bounding box center [660, 464] width 1131 height 48
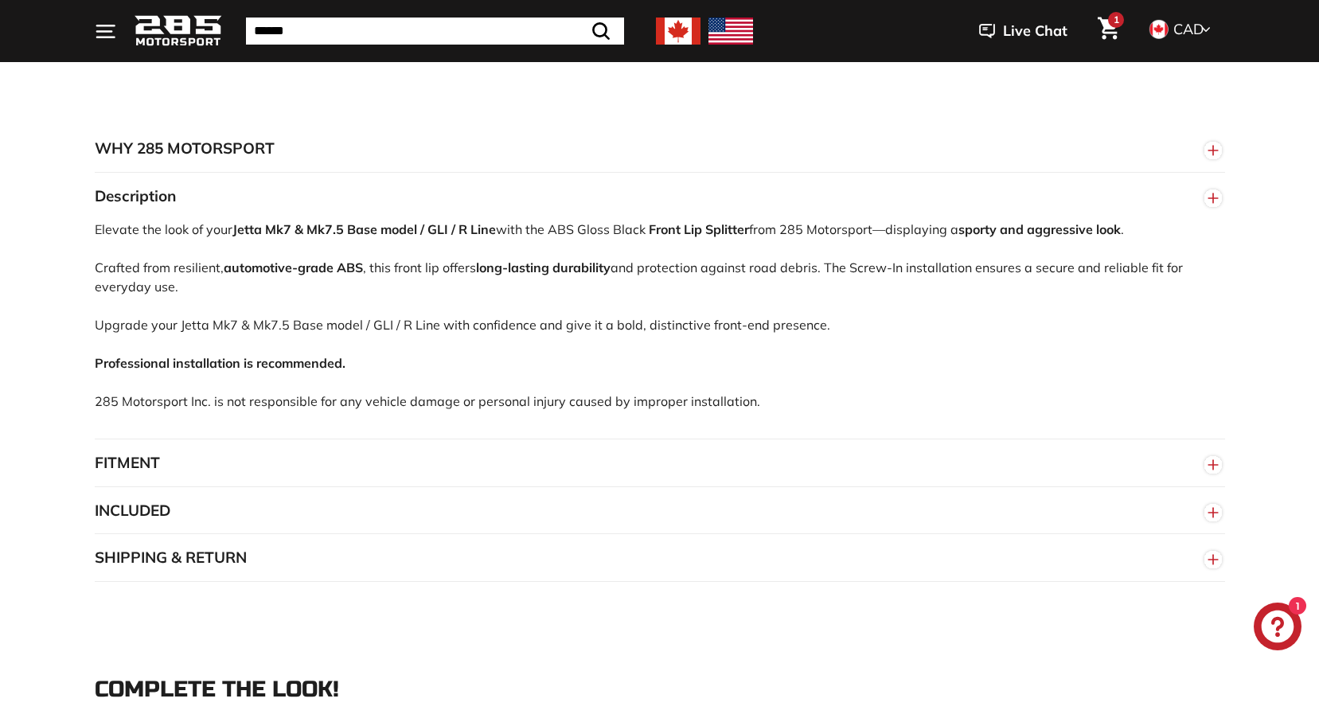
click at [182, 507] on button "INCLUDED" at bounding box center [660, 511] width 1131 height 48
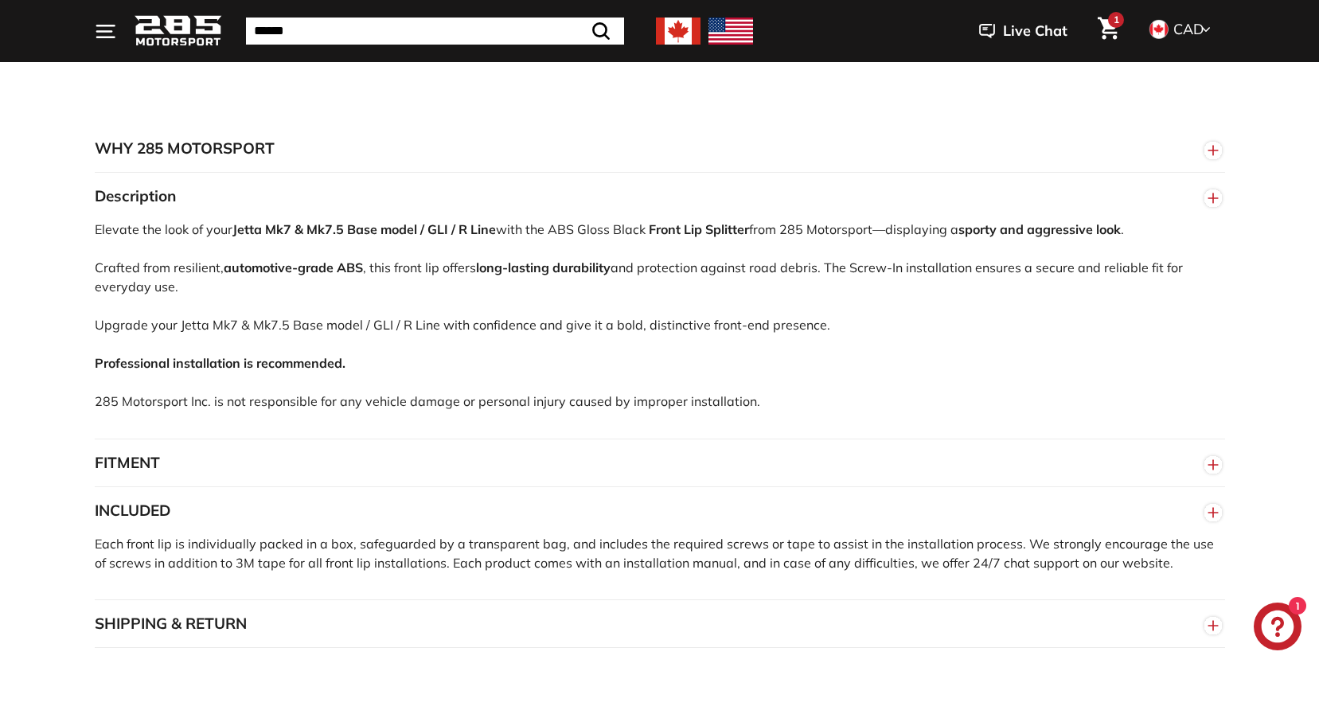
click at [182, 507] on button "INCLUDED" at bounding box center [660, 511] width 1131 height 48
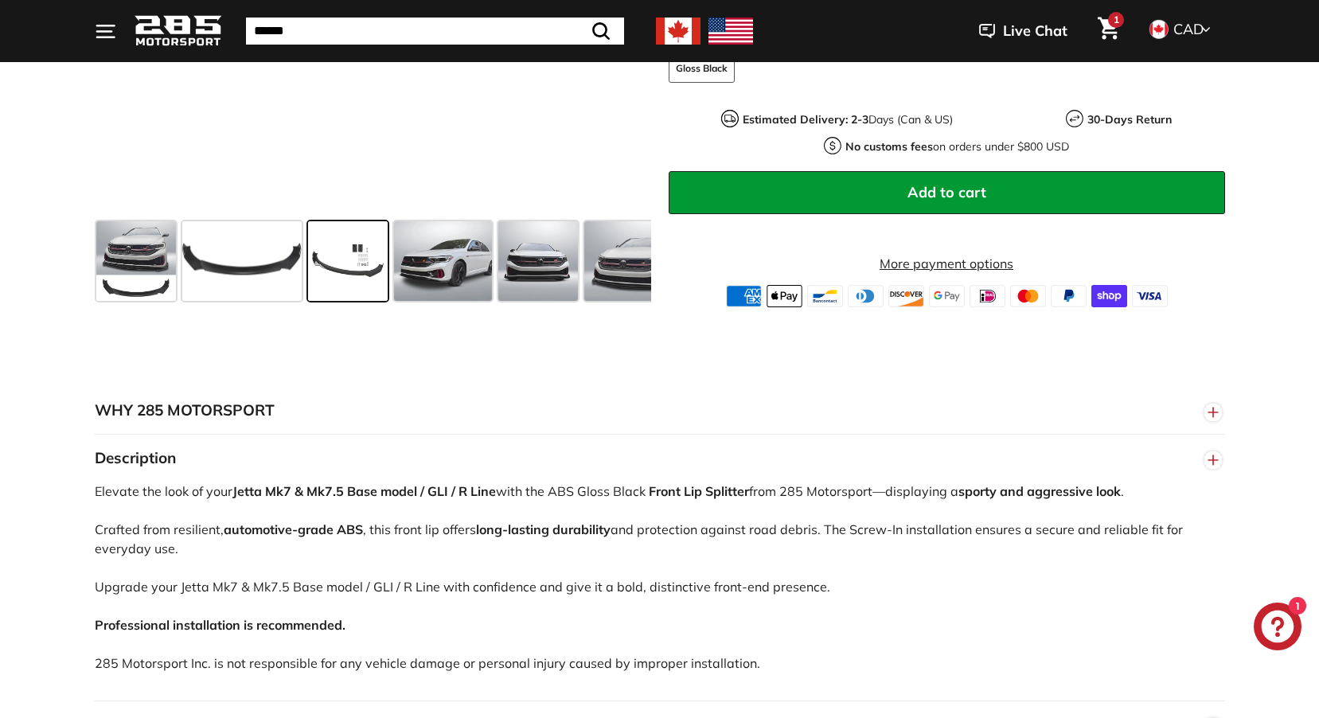
scroll to position [319, 0]
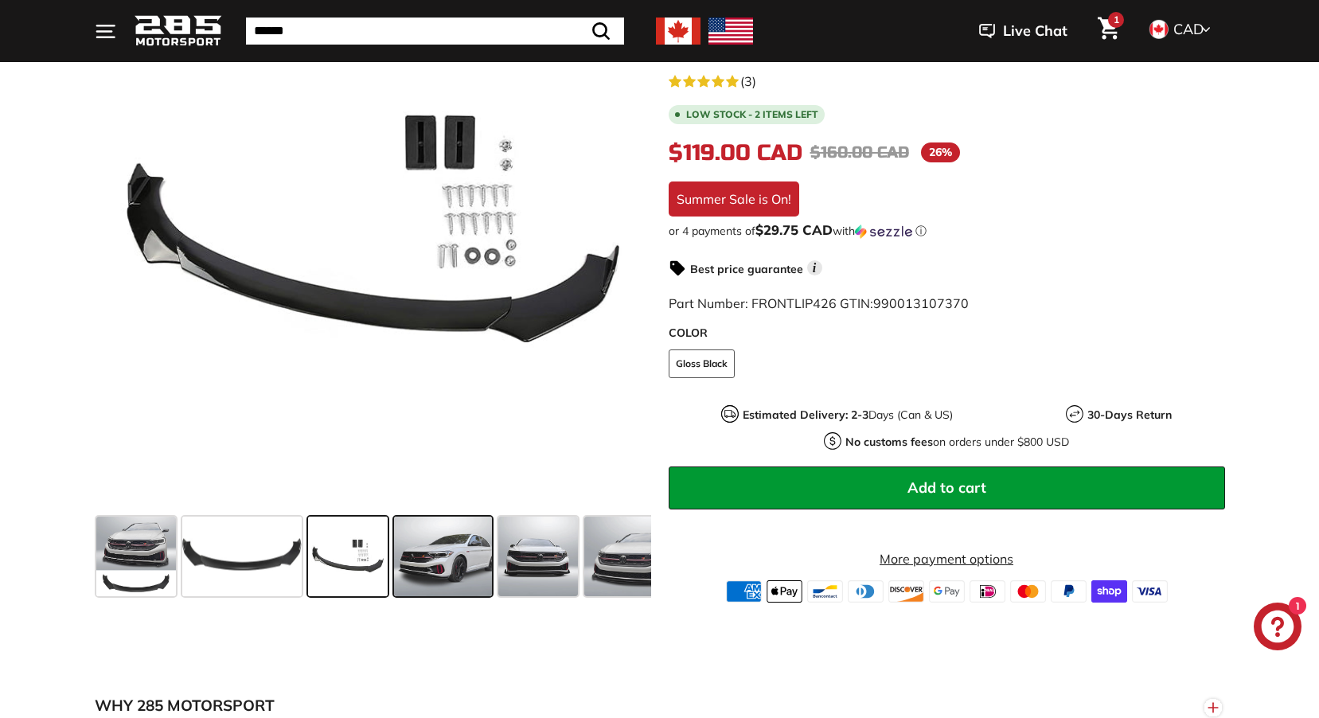
click at [416, 568] on span at bounding box center [443, 557] width 99 height 80
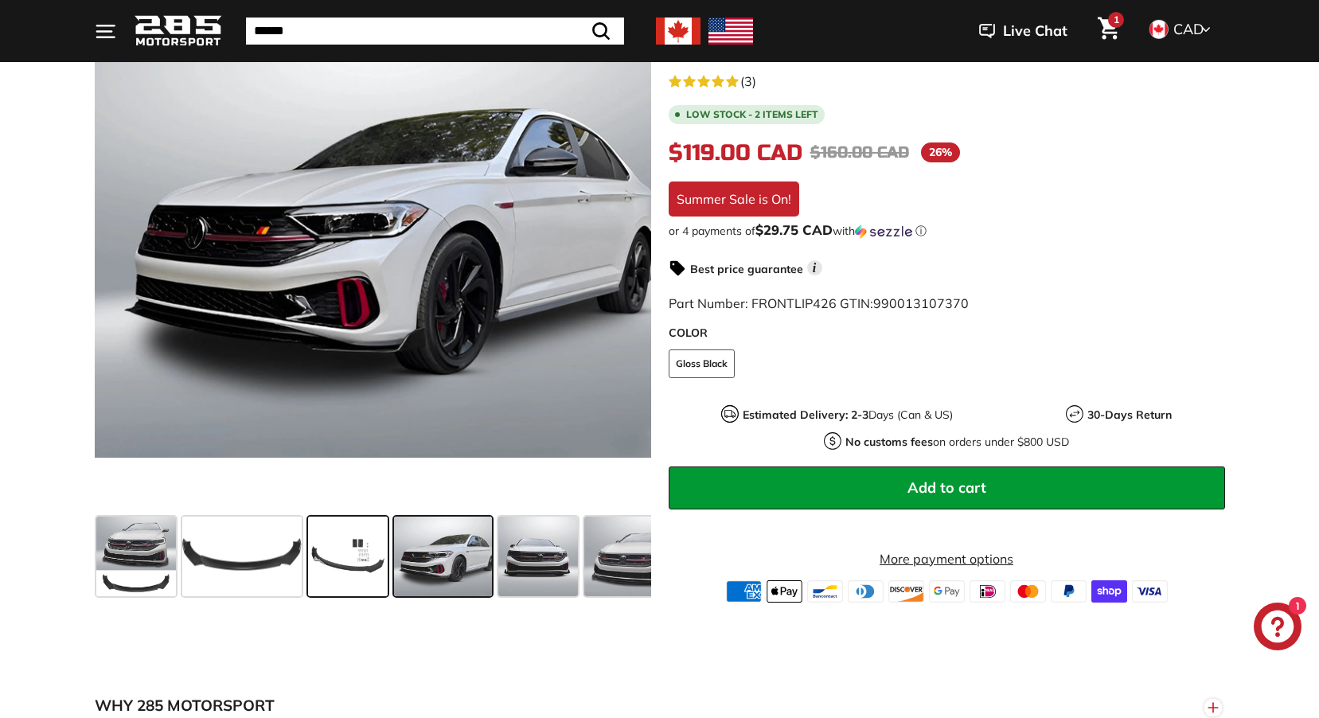
click at [330, 564] on span at bounding box center [348, 557] width 80 height 80
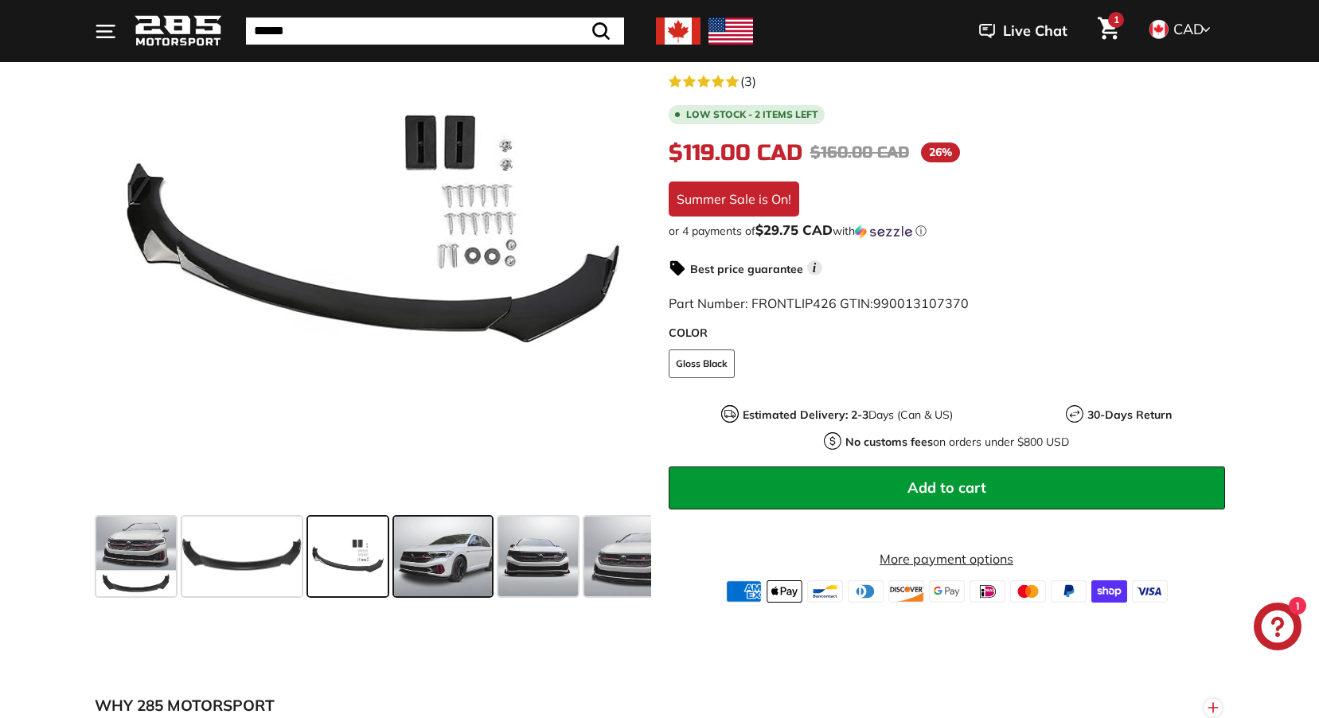
click at [401, 564] on span at bounding box center [443, 557] width 99 height 80
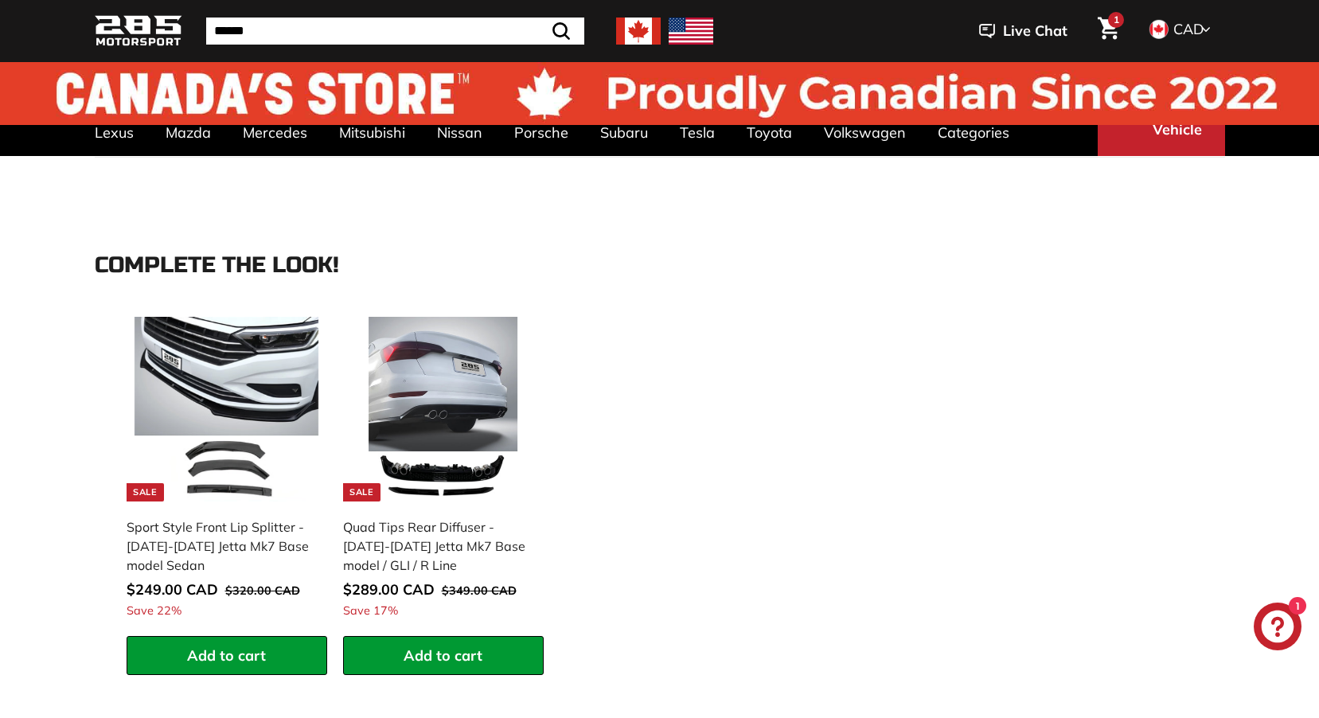
scroll to position [0, 0]
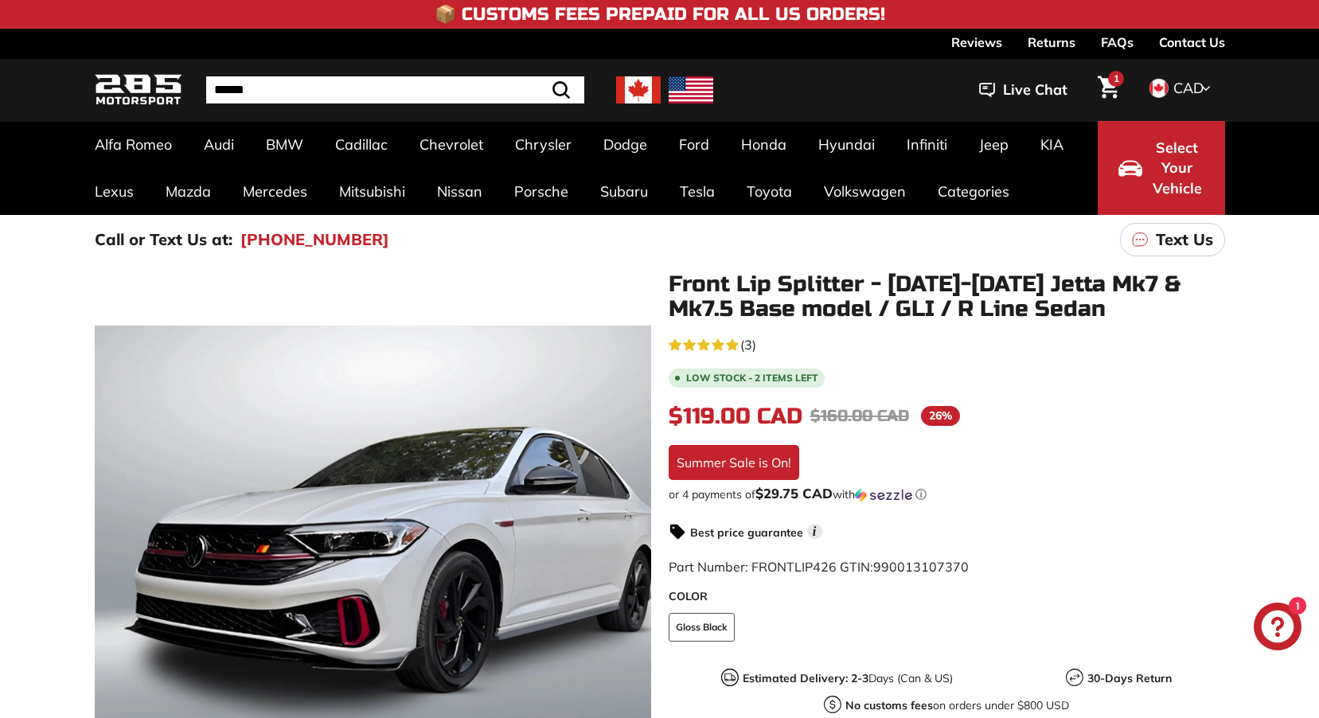
click at [1114, 75] on span "1" at bounding box center [1117, 79] width 6 height 10
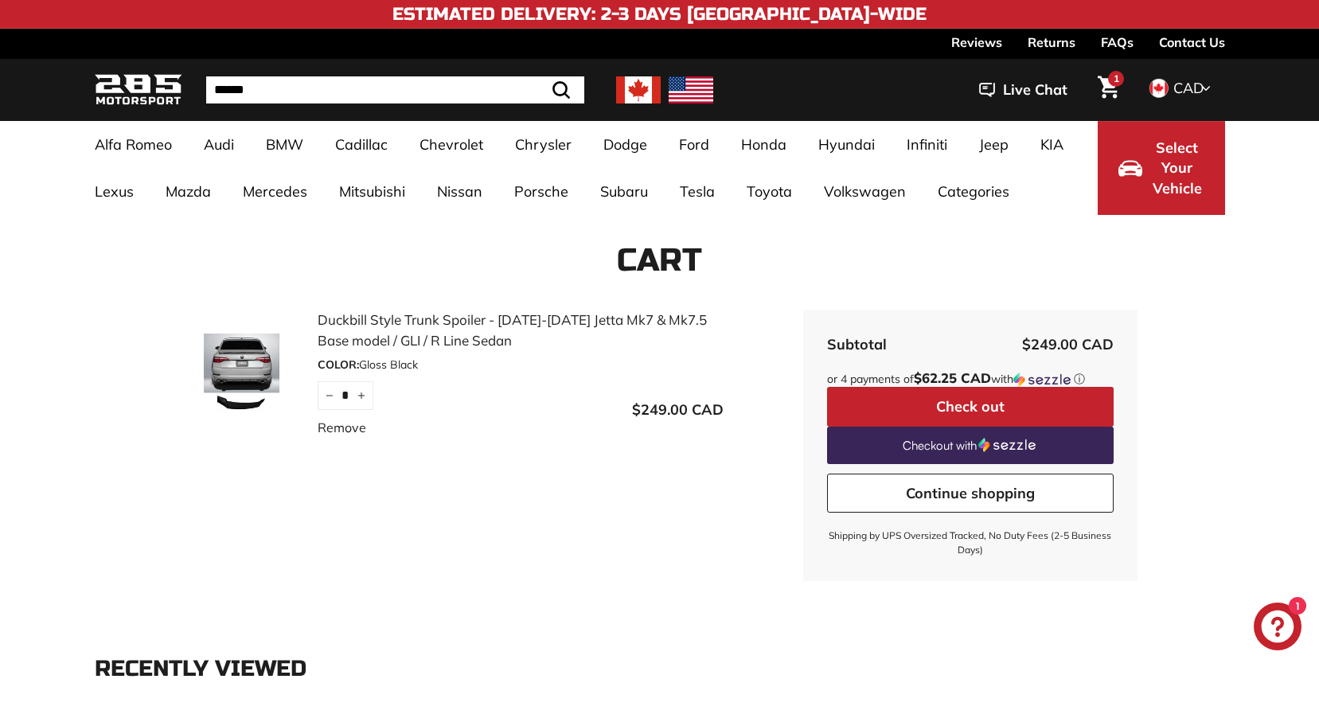
click at [1116, 78] on span "1" at bounding box center [1117, 78] width 6 height 12
click at [390, 328] on link "Duckbill Style Trunk Spoiler - [DATE]-[DATE] Jetta Mk7 & Mk7.5 Base model / GLI…" at bounding box center [521, 330] width 406 height 41
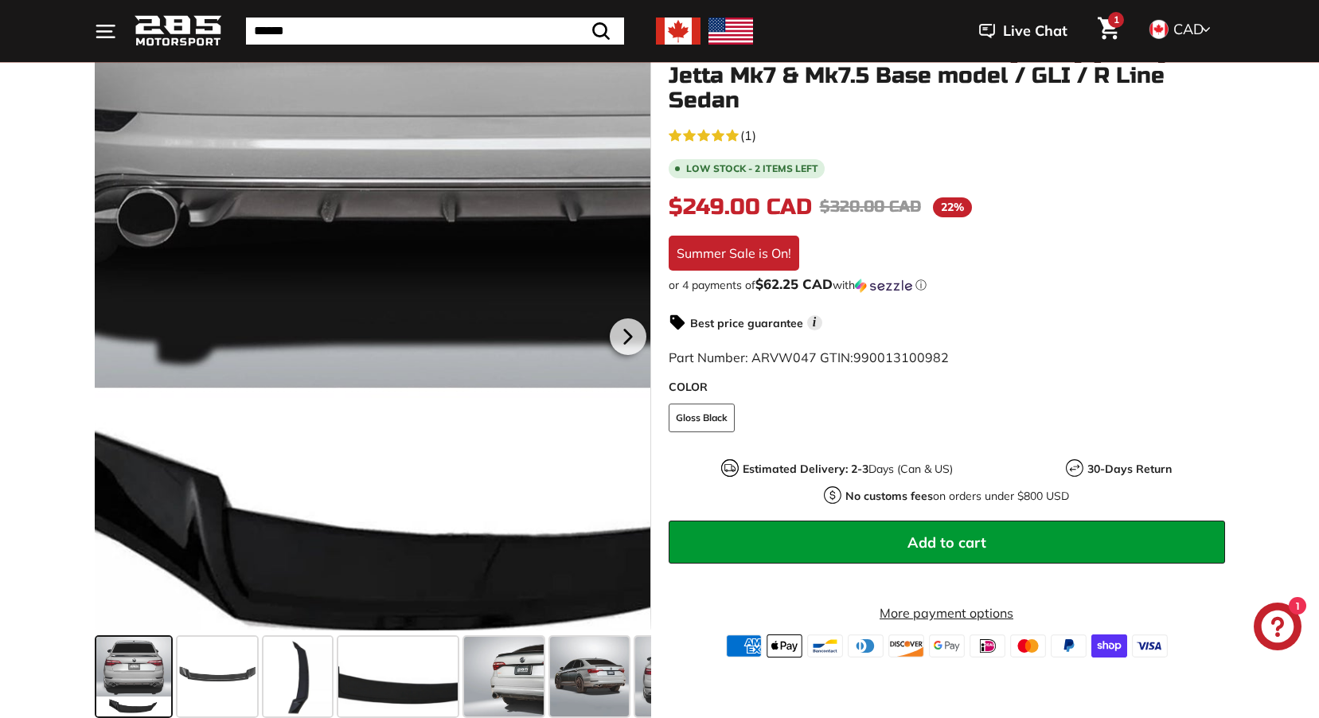
scroll to position [319, 0]
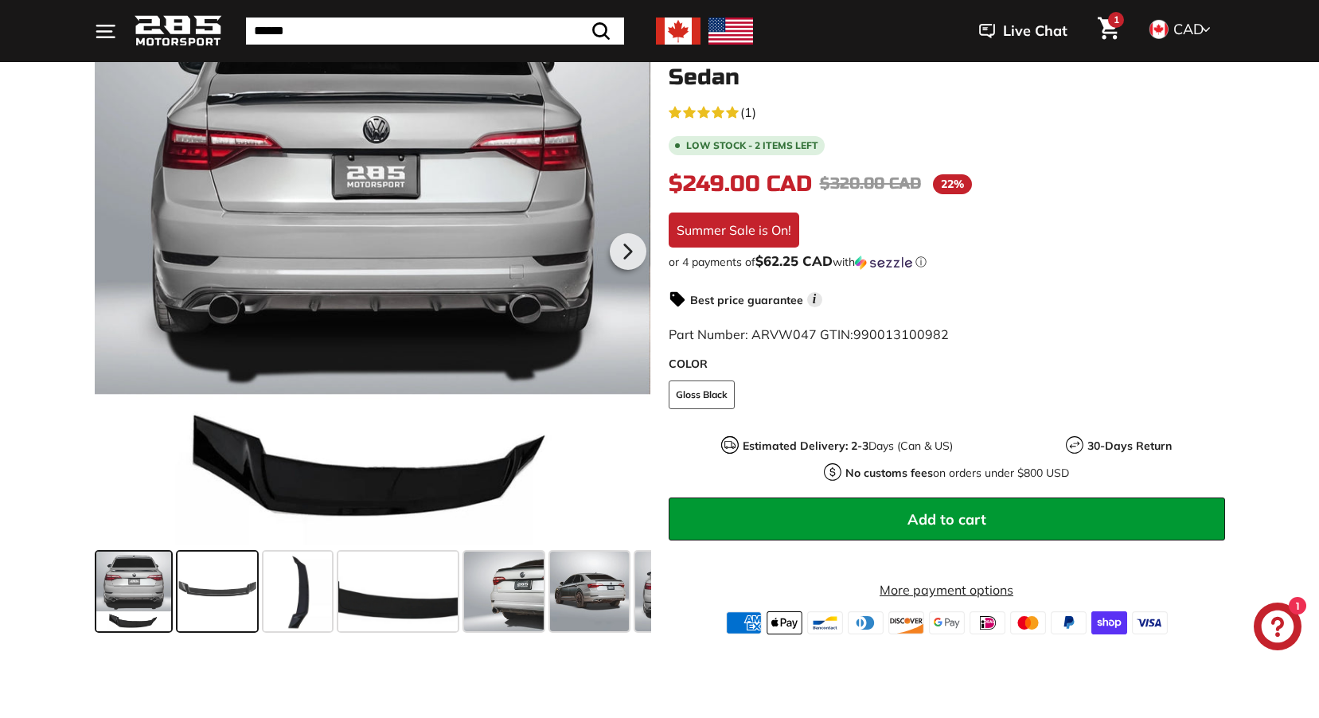
click at [231, 588] on span at bounding box center [218, 592] width 80 height 80
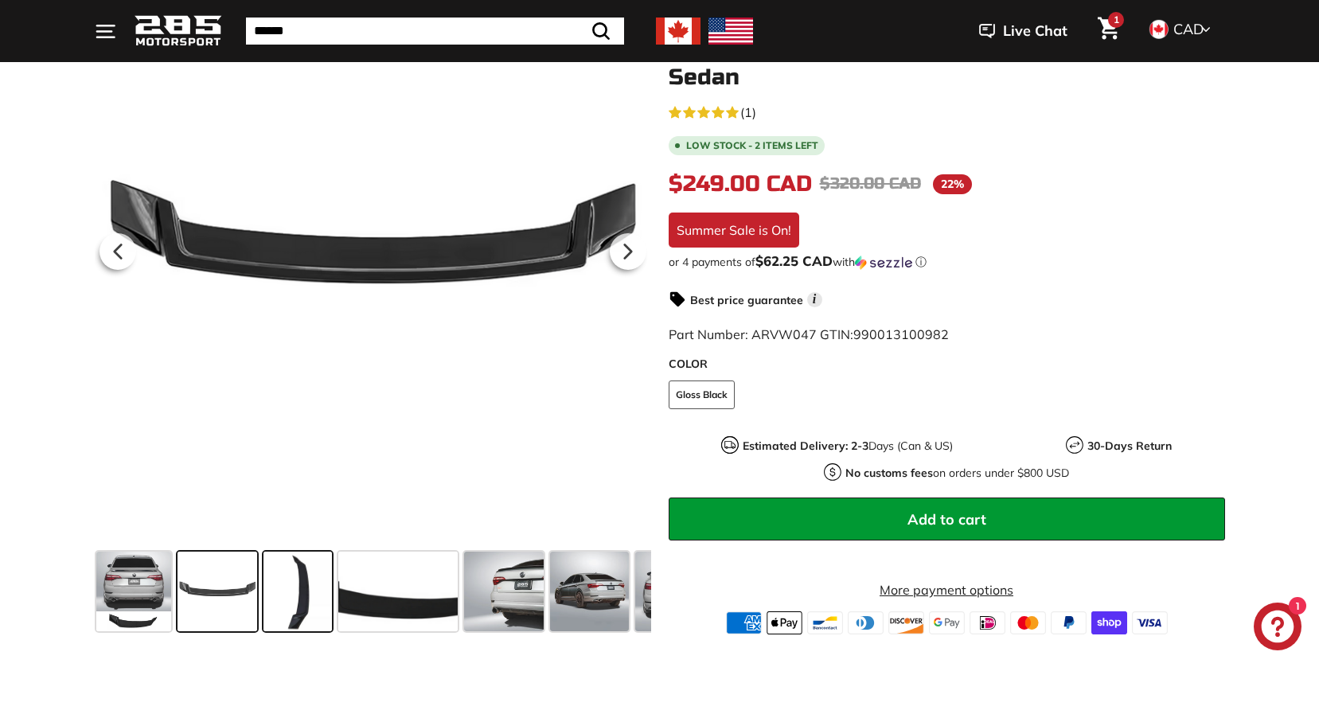
click at [295, 596] on span at bounding box center [298, 592] width 68 height 80
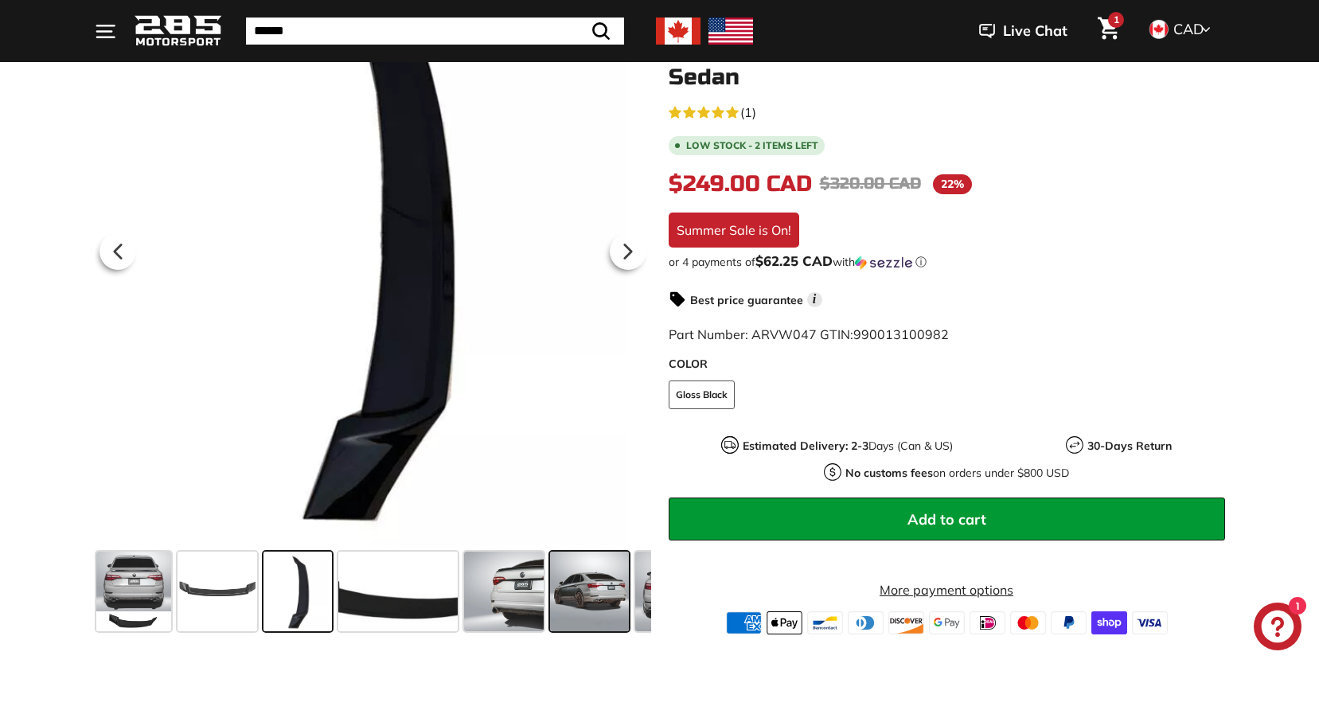
click at [602, 590] on span at bounding box center [590, 592] width 80 height 80
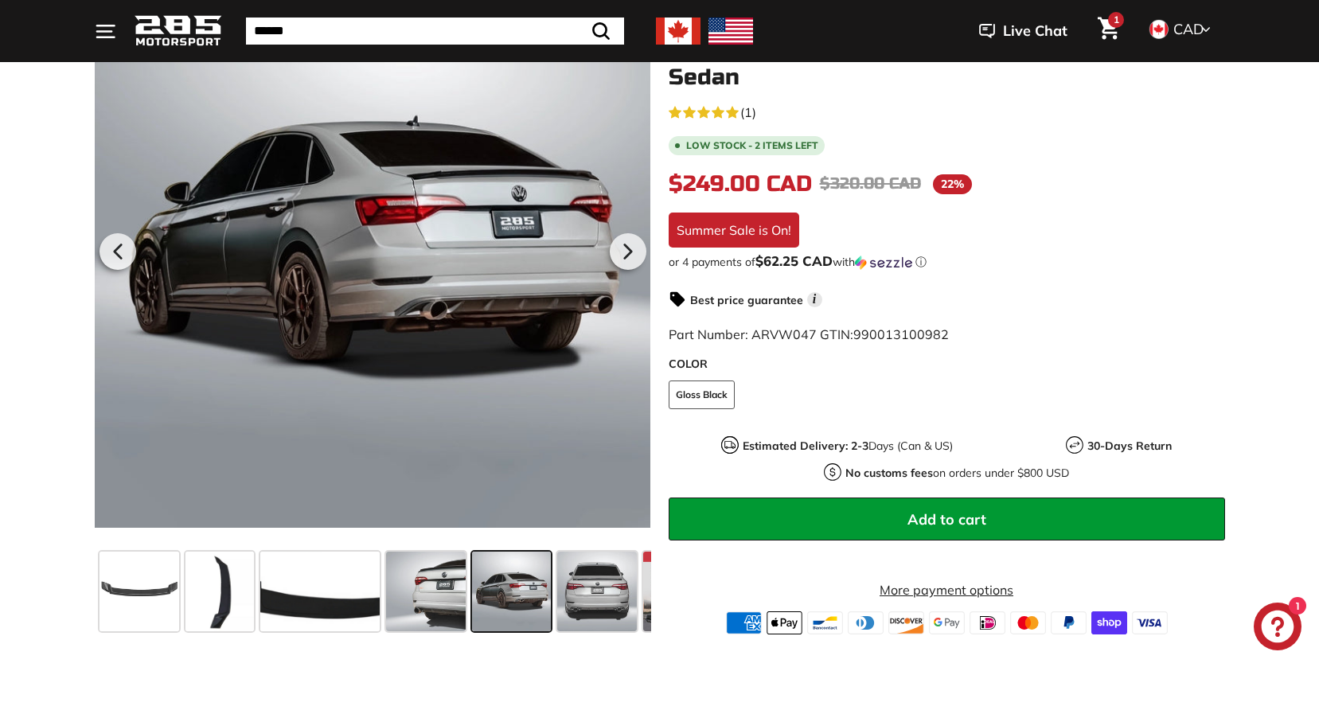
scroll to position [0, 154]
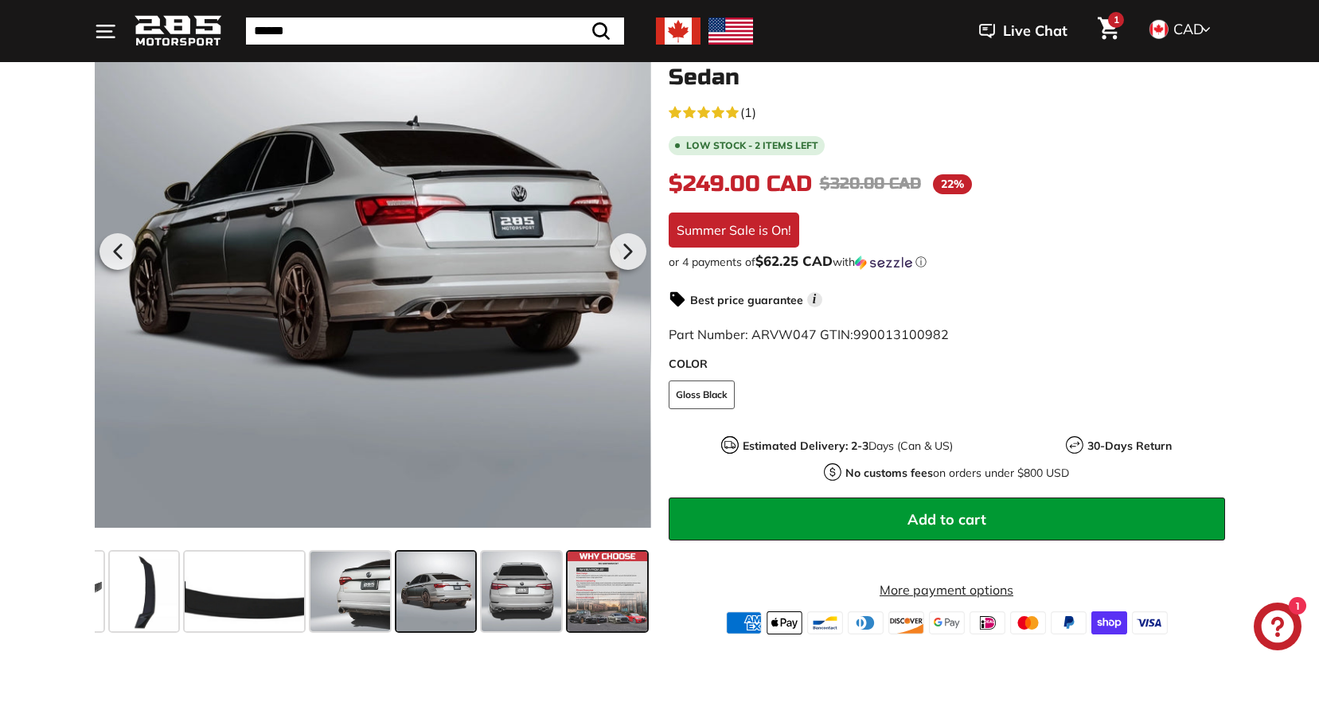
click at [576, 591] on span at bounding box center [608, 592] width 80 height 80
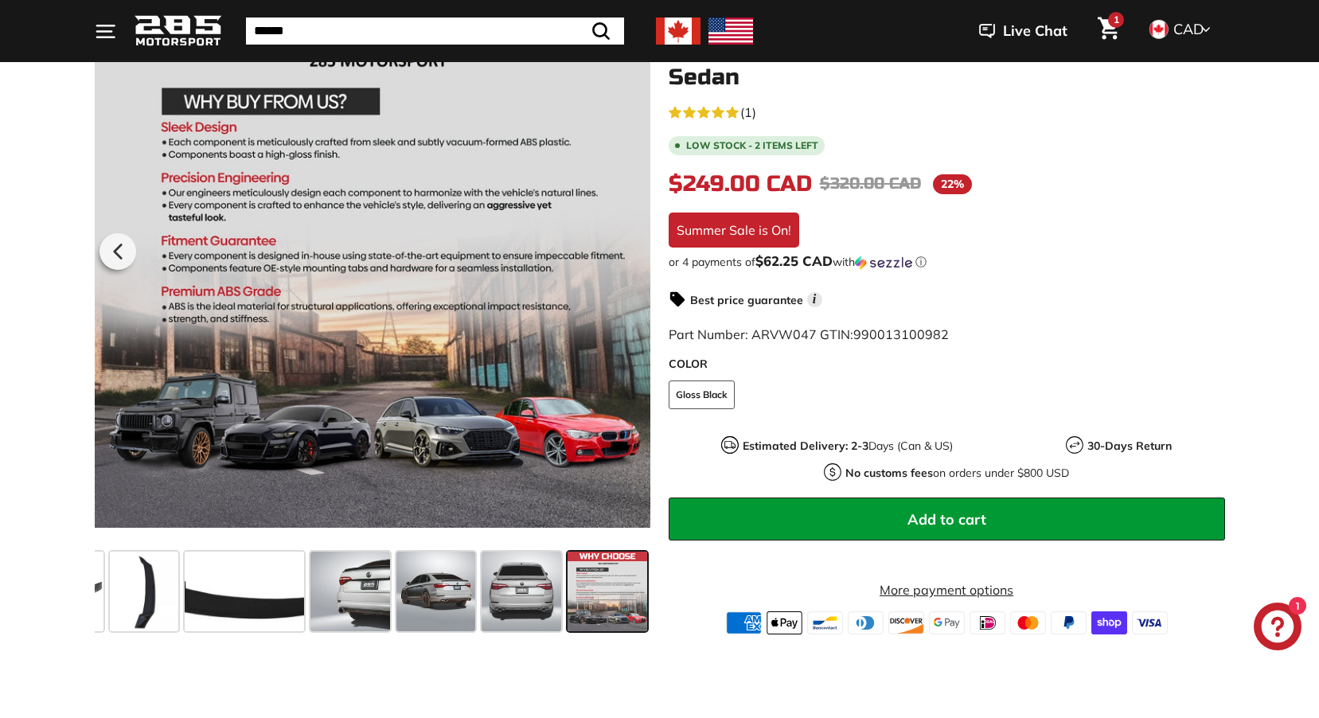
click at [615, 588] on span at bounding box center [608, 592] width 80 height 80
click at [148, 582] on span at bounding box center [144, 592] width 68 height 80
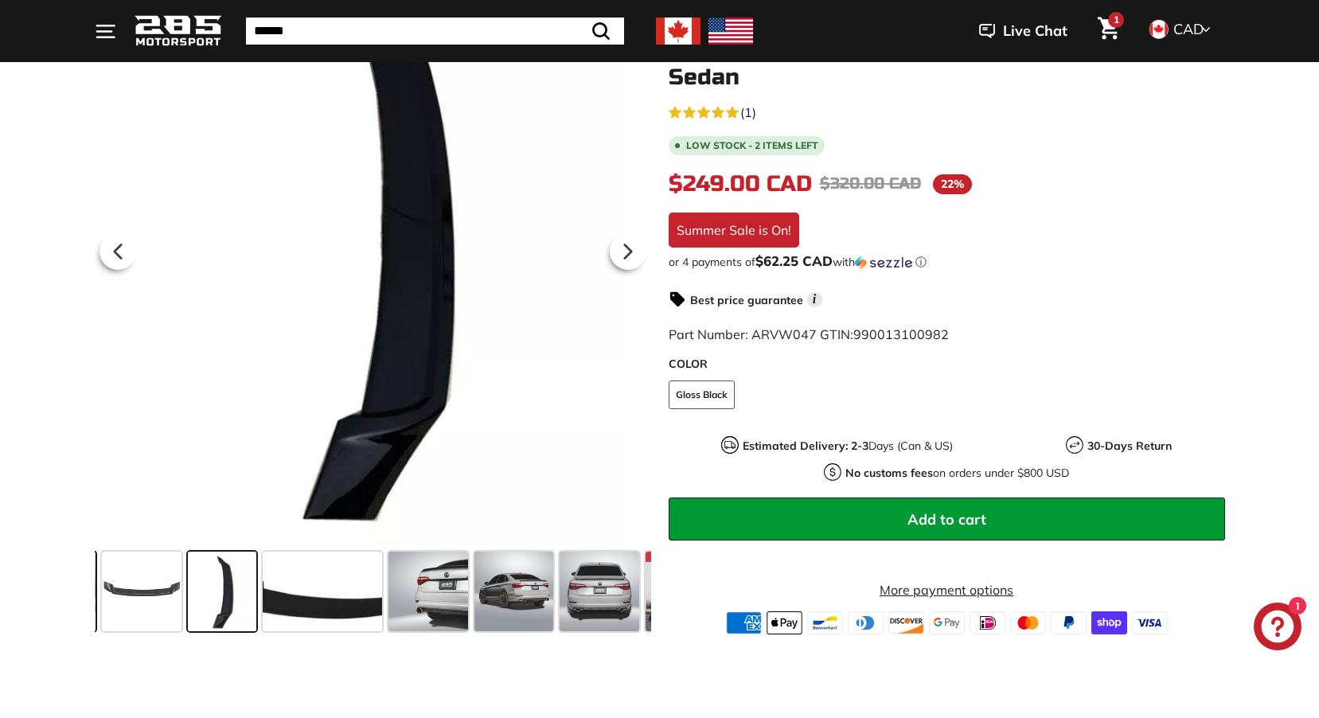
scroll to position [0, 0]
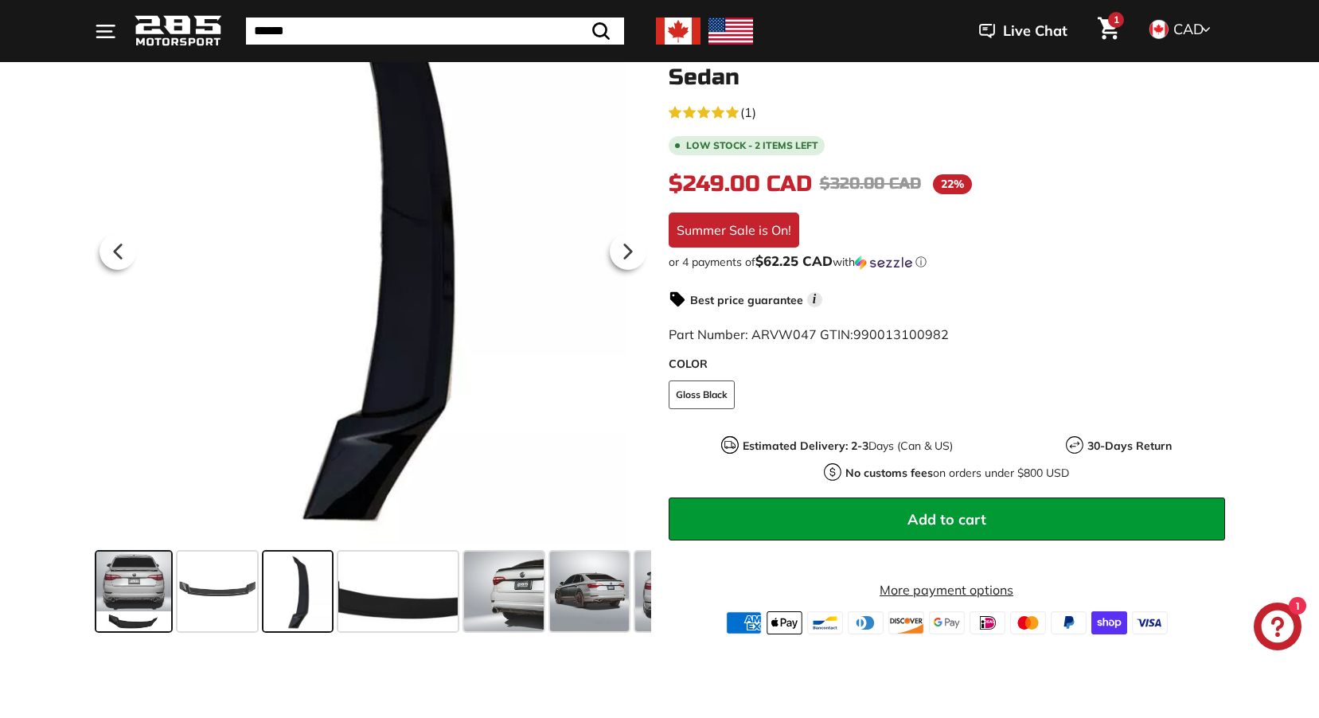
click at [125, 587] on span at bounding box center [133, 592] width 75 height 80
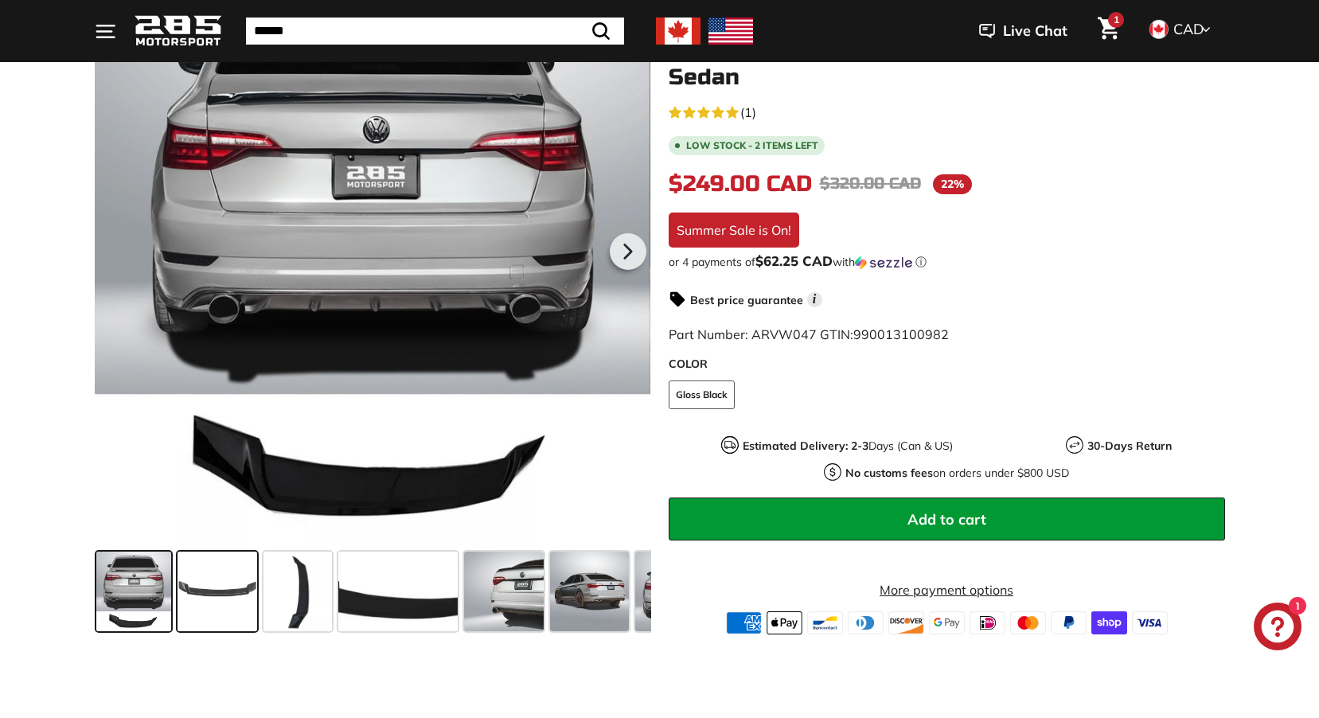
click at [193, 577] on span at bounding box center [218, 592] width 80 height 80
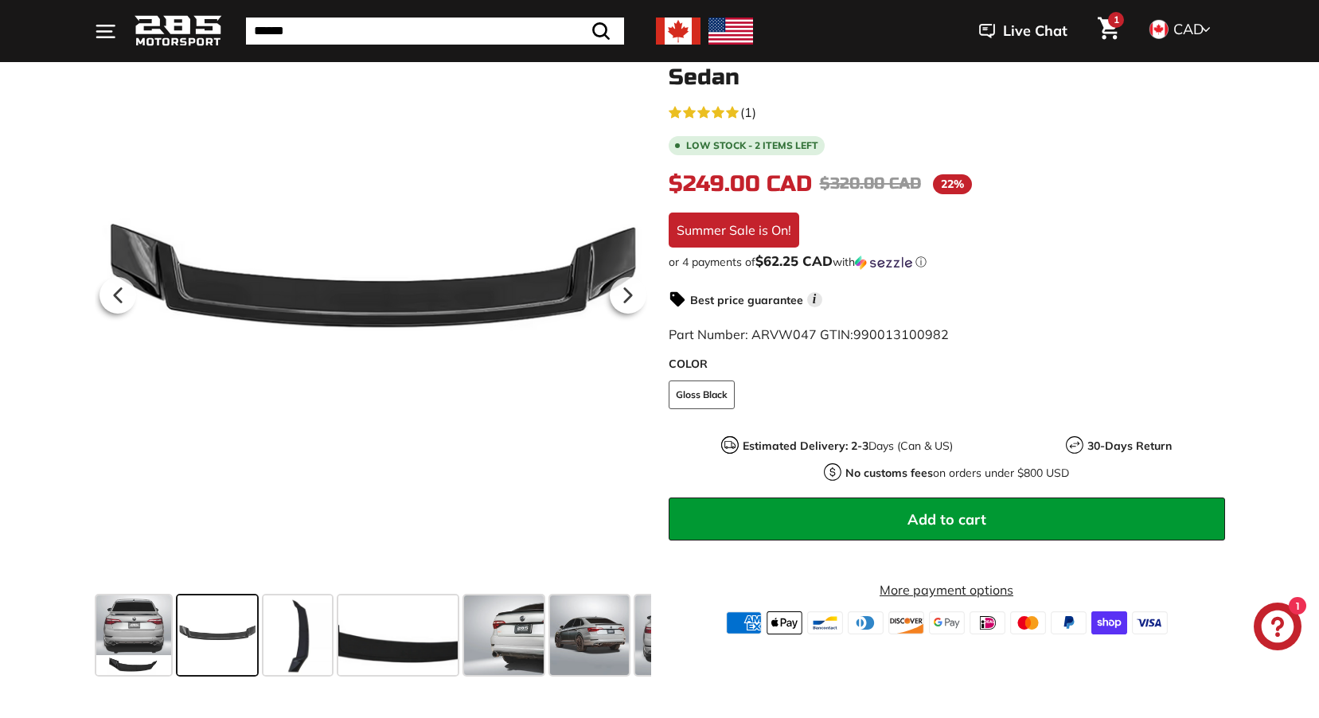
scroll to position [239, 0]
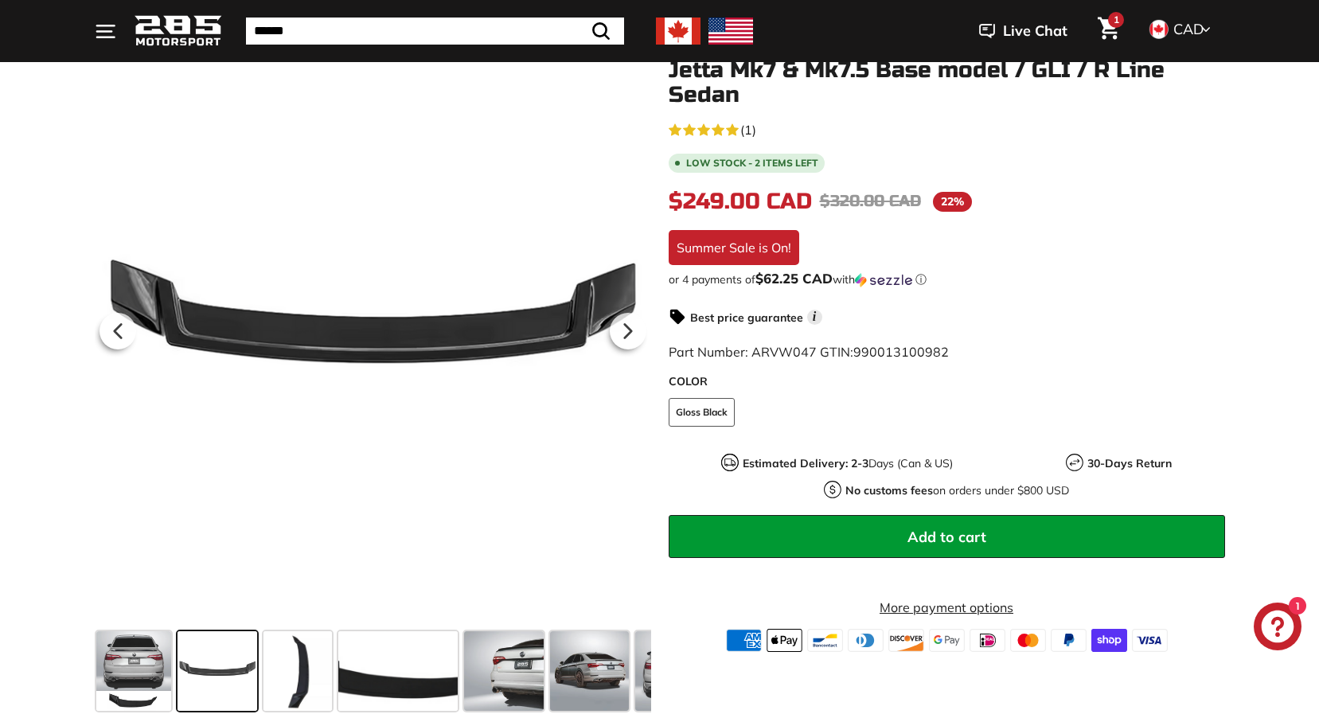
click at [699, 123] on icon "5.0 rating (1 votes)" at bounding box center [704, 129] width 13 height 13
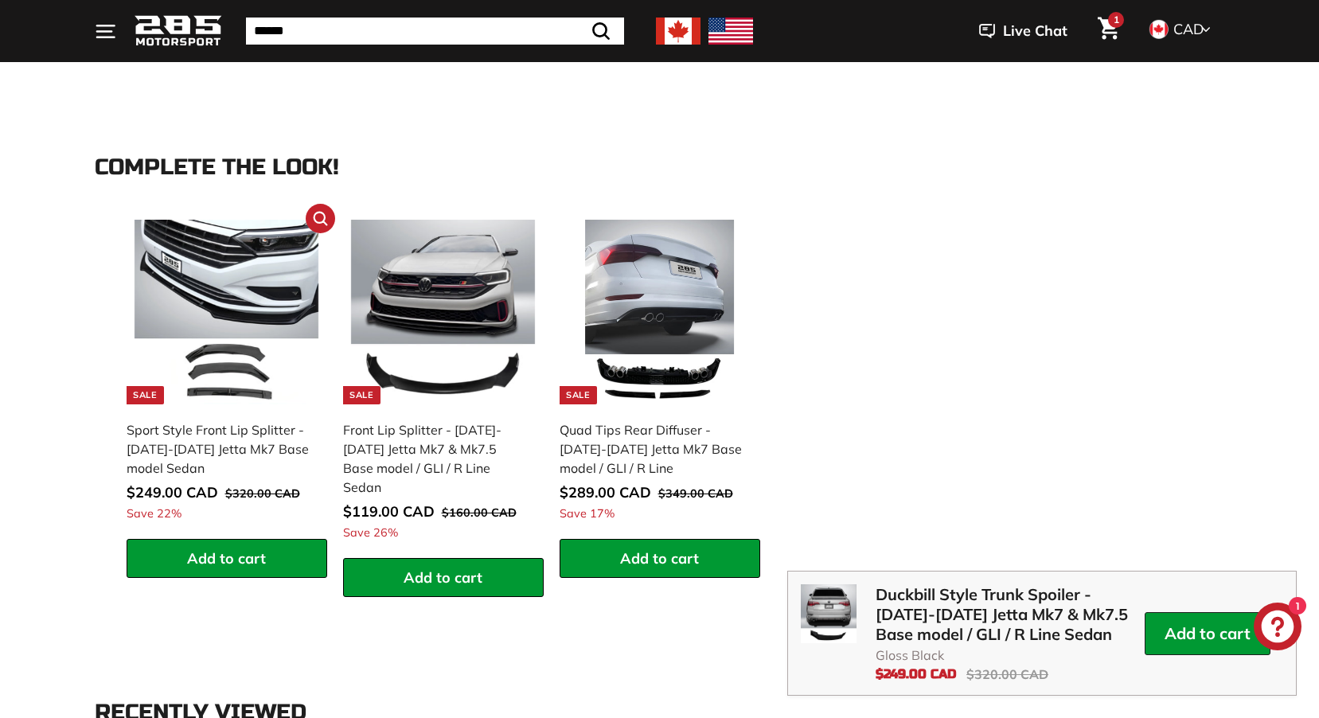
scroll to position [1390, 0]
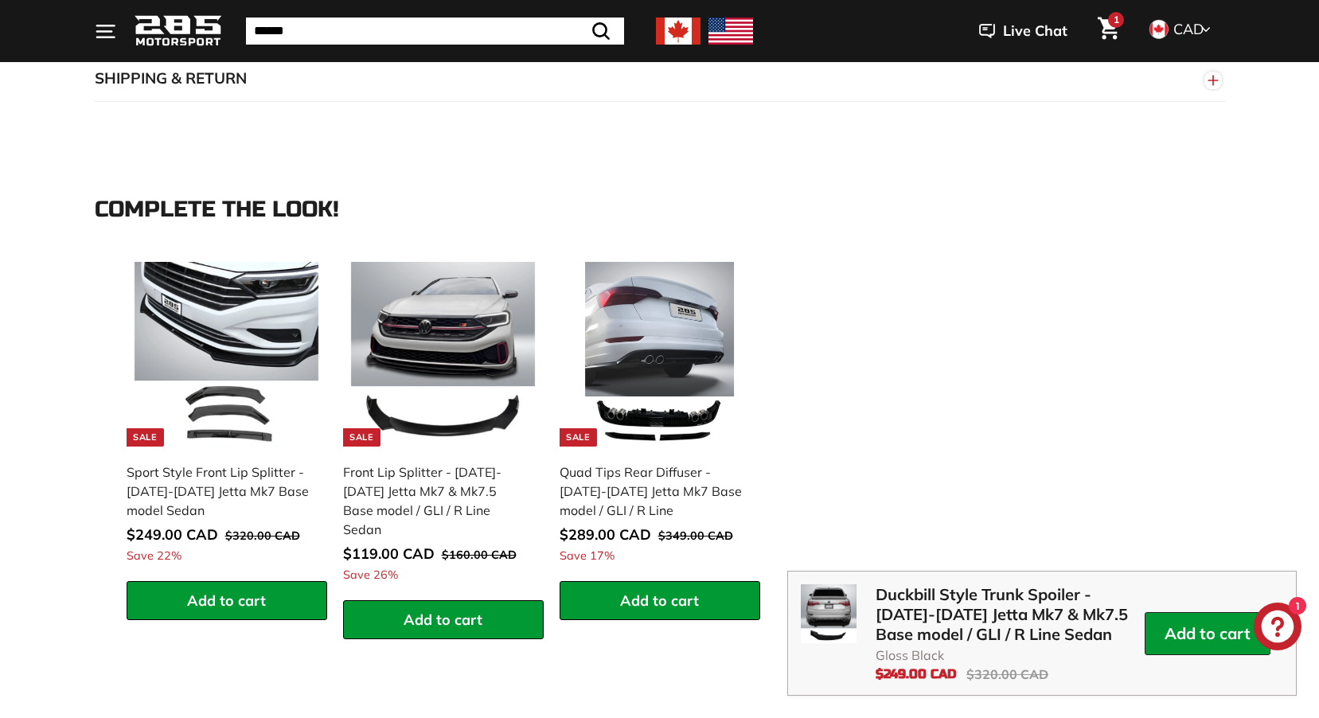
click at [1108, 30] on icon "Cart" at bounding box center [1109, 28] width 22 height 23
